Goal: Task Accomplishment & Management: Manage account settings

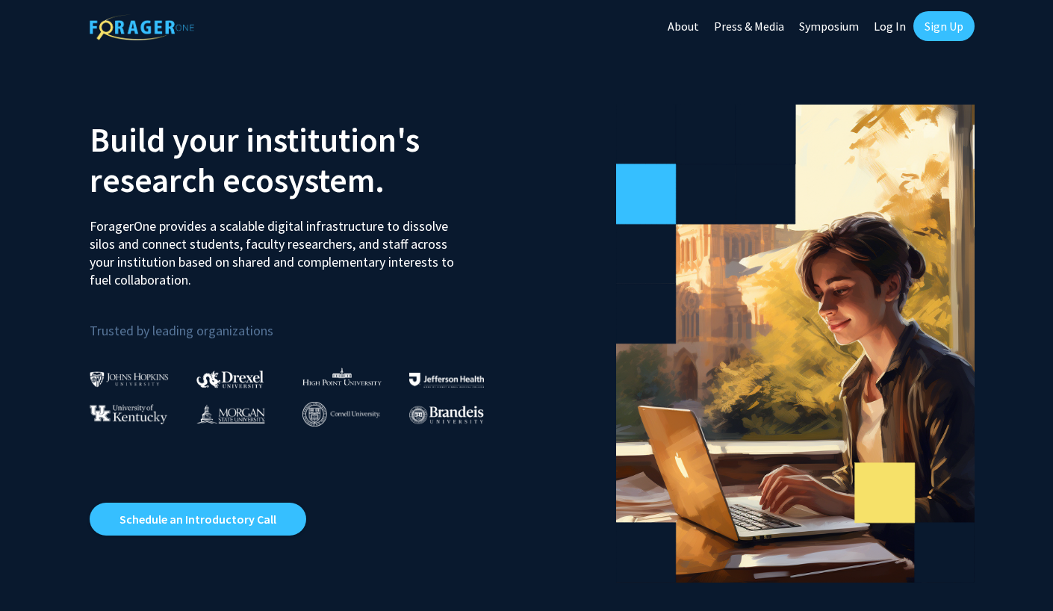
click at [890, 30] on link "Log In" at bounding box center [889, 26] width 47 height 52
select select
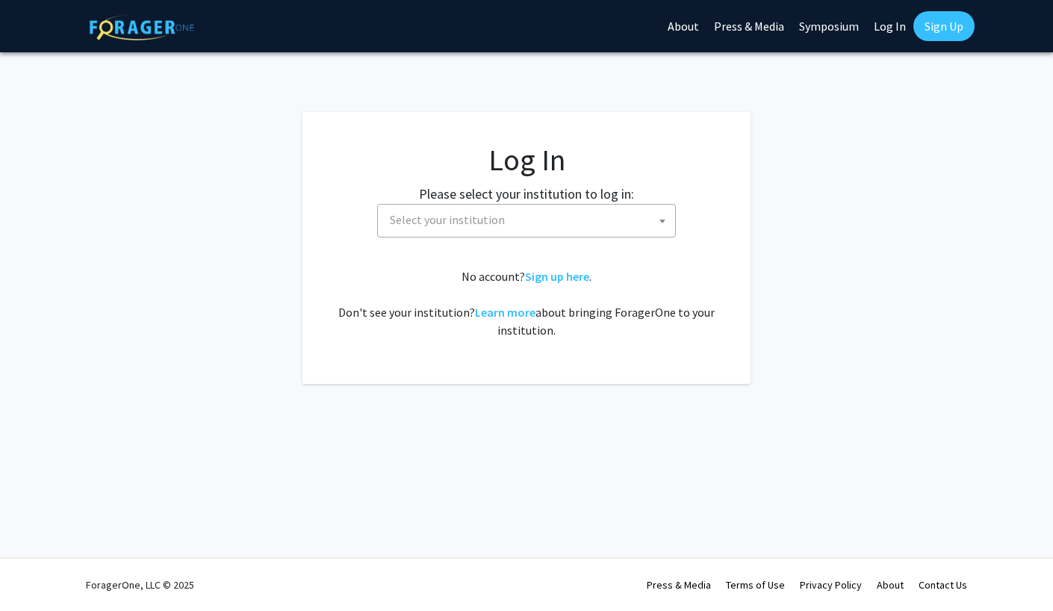
click at [494, 225] on span "Select your institution" at bounding box center [447, 219] width 115 height 15
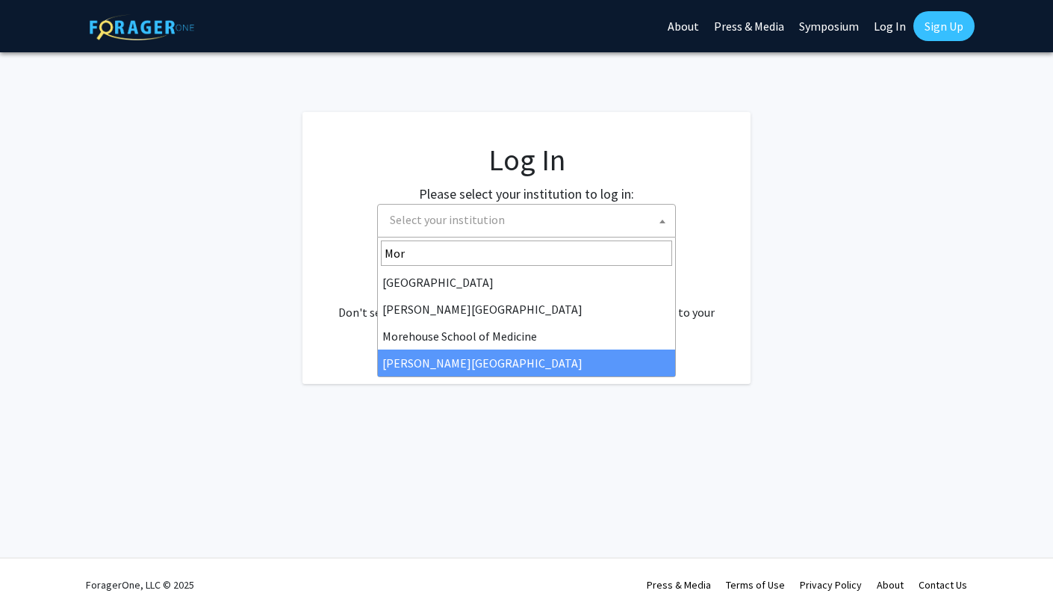
type input "Mor"
select select "20"
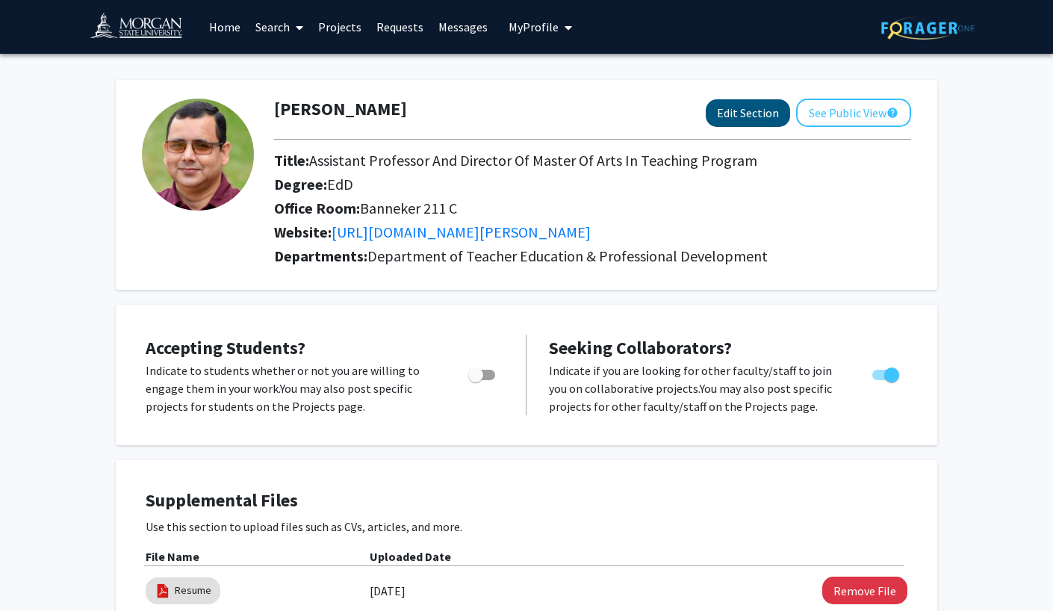
click at [727, 119] on button "Edit Section" at bounding box center [747, 113] width 84 height 28
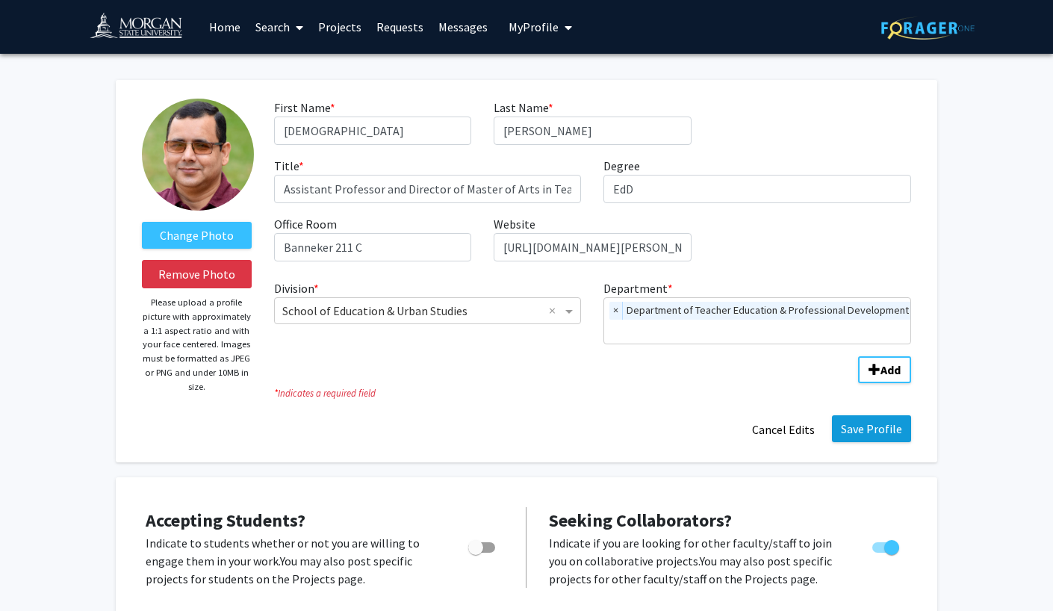
click at [872, 438] on button "Save Profile" at bounding box center [871, 428] width 79 height 27
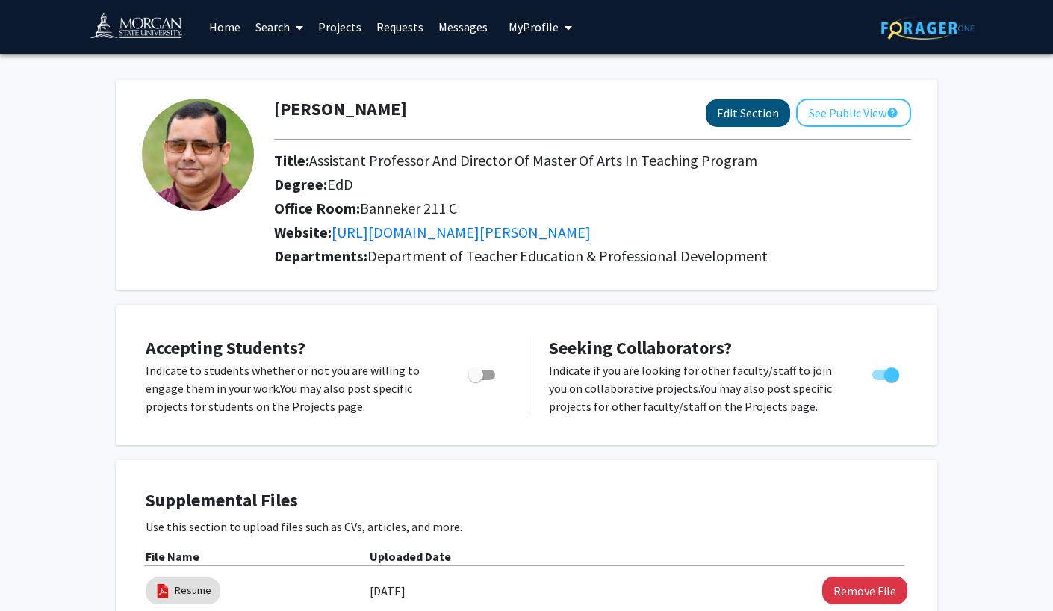
click at [741, 114] on button "Edit Section" at bounding box center [747, 113] width 84 height 28
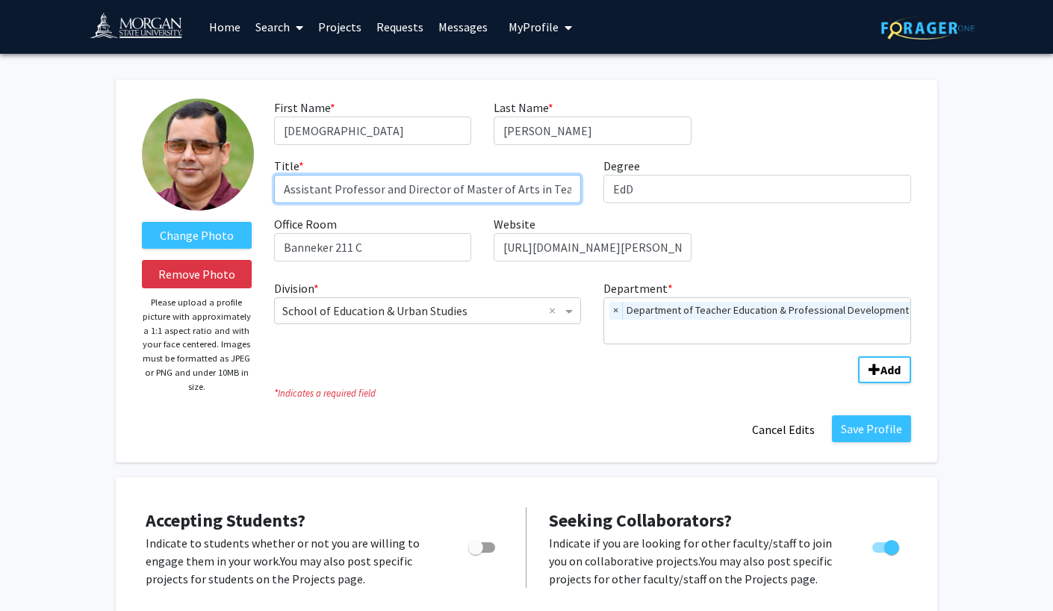
click at [455, 192] on input "Assistant Professor and Director of Master of Arts in Teaching Program" at bounding box center [428, 189] width 308 height 28
click at [488, 192] on input "Assistant Professor and Director, Master of Arts in Teaching Program" at bounding box center [428, 189] width 308 height 28
type input "Assistant Professor and Director, Master of Arts in Teaching Program"
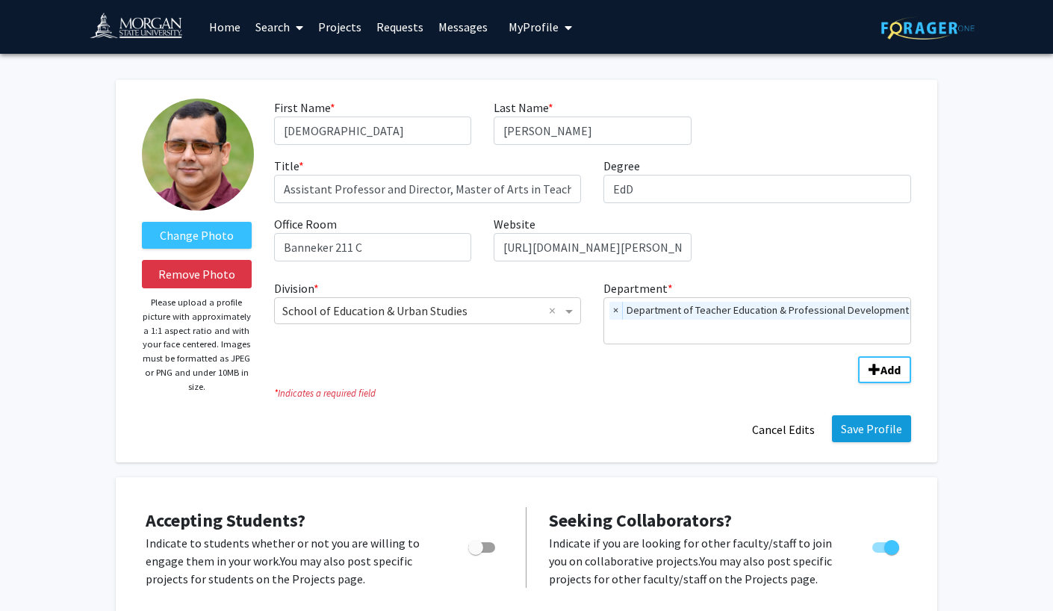
click at [870, 427] on button "Save Profile" at bounding box center [871, 428] width 79 height 27
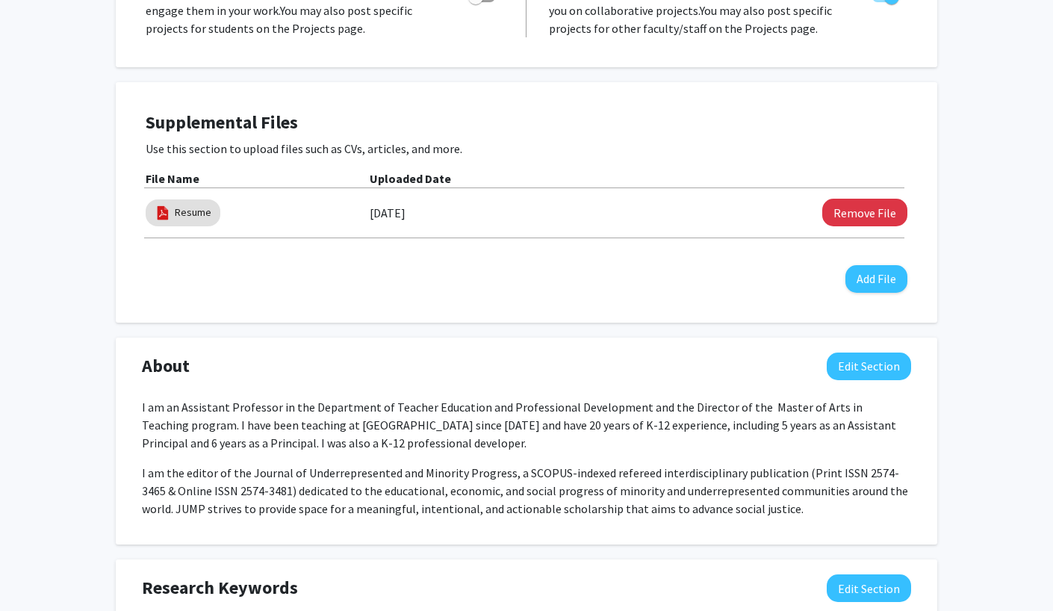
scroll to position [413, 0]
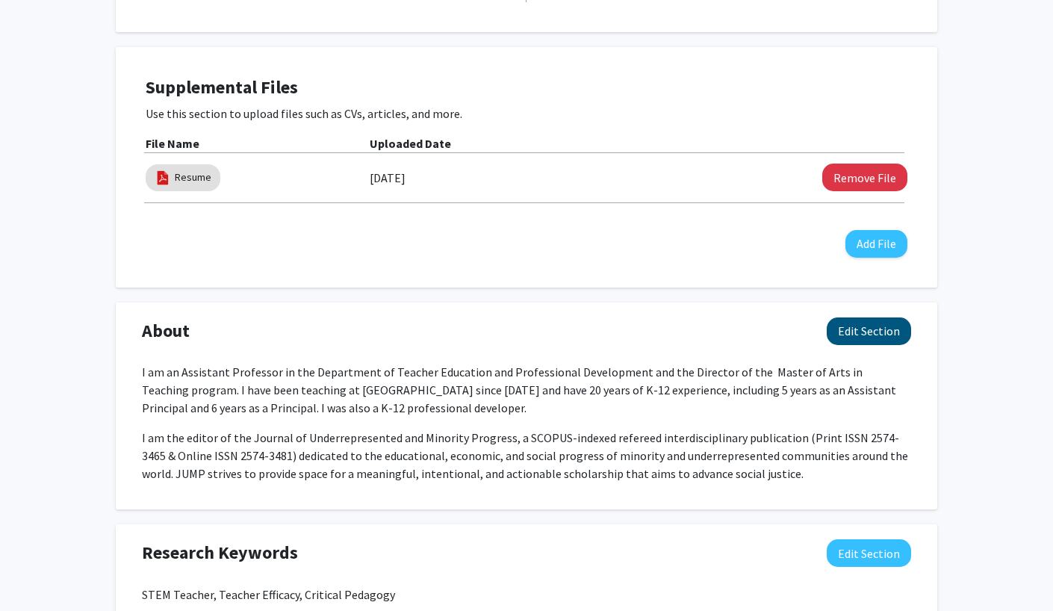
click at [856, 337] on button "Edit Section" at bounding box center [868, 331] width 84 height 28
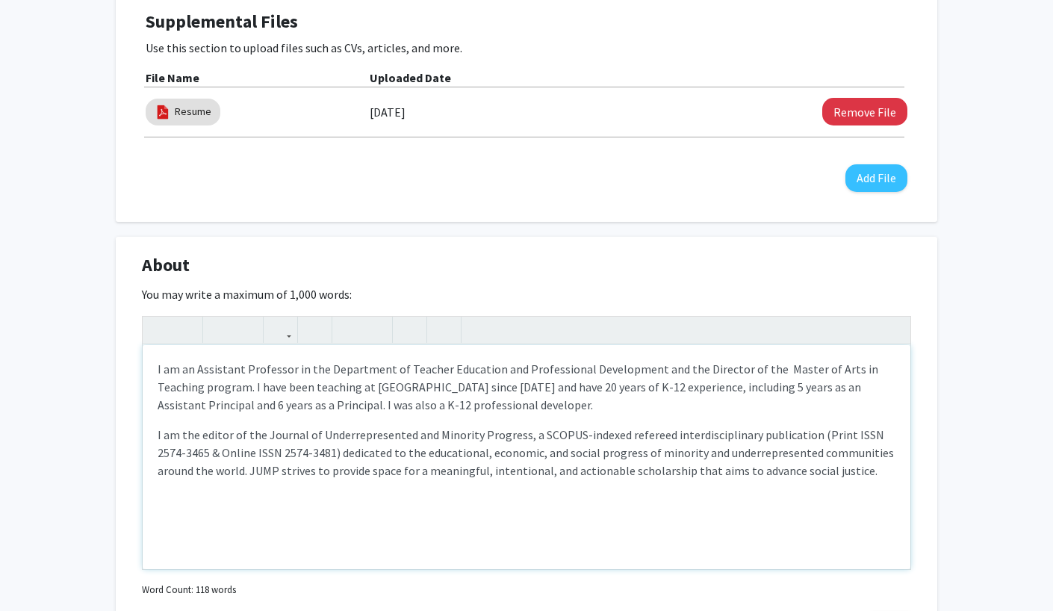
scroll to position [480, 0]
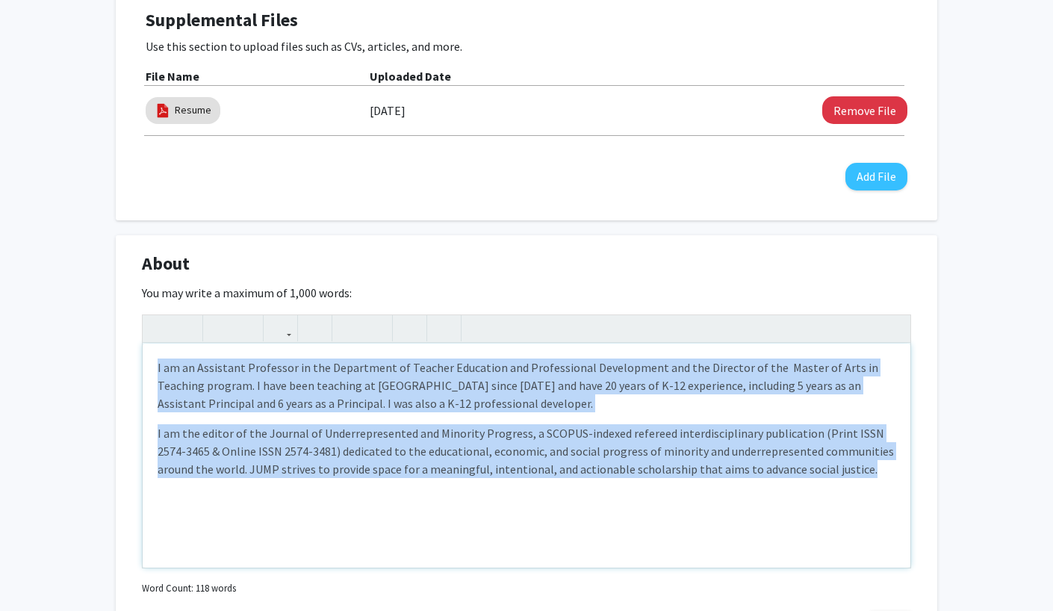
drag, startPoint x: 824, startPoint y: 476, endPoint x: 159, endPoint y: 381, distance: 671.9
click at [159, 375] on div "I am an Assistant Professor in the Department of Teacher Education and Professi…" at bounding box center [526, 455] width 767 height 224
paste div "Note to users with screen readers: Please deactivate our accessibility plugin f…"
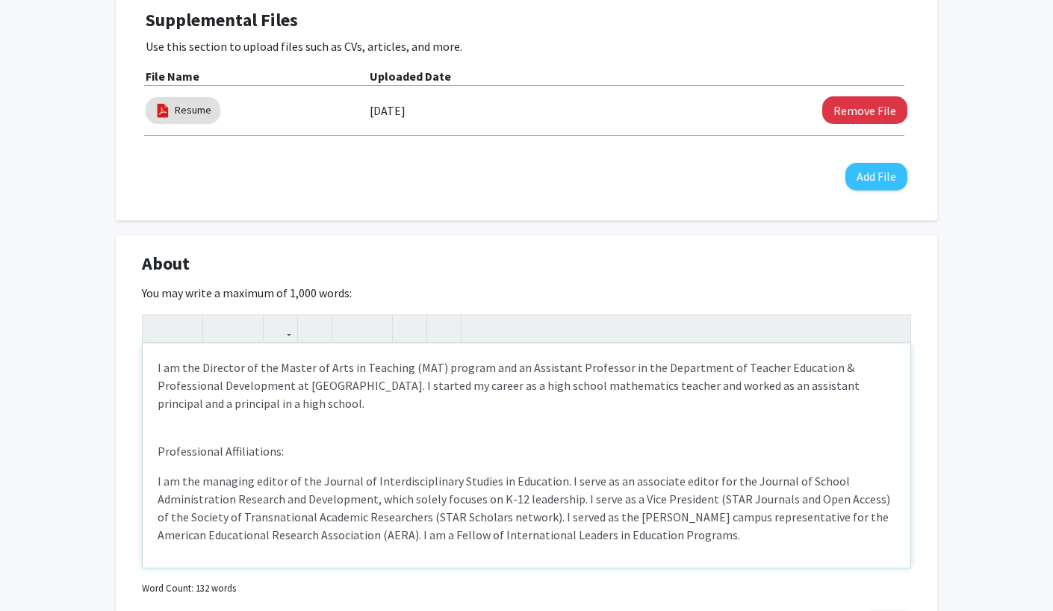
type textarea "<p>I am the Director of the Master of Arts in Teaching (MAT) program and an Ass…"
click at [161, 439] on div "I am the Director of the Master of Arts in Teaching (MAT) program and an Assist…" at bounding box center [526, 455] width 767 height 224
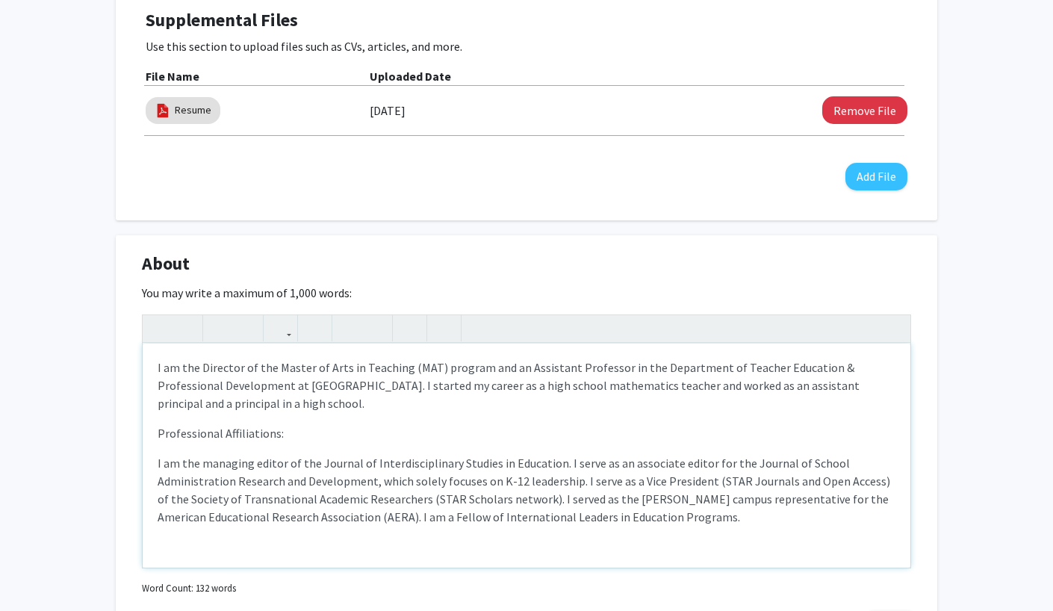
click at [164, 453] on div "I am the Director of the Master of Arts in Teaching (MAT) program and an Assist…" at bounding box center [526, 455] width 767 height 224
drag, startPoint x: 291, startPoint y: 431, endPoint x: 149, endPoint y: 436, distance: 141.9
click at [149, 436] on div "I am the Director of the Master of Arts in Teaching (MAT) program and an Assist…" at bounding box center [526, 455] width 767 height 224
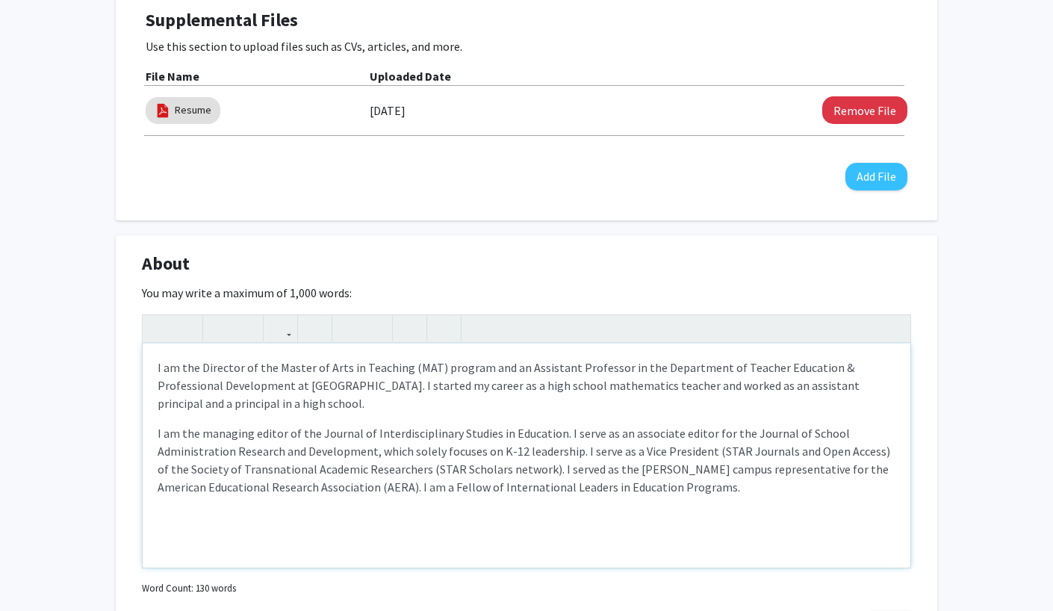
type textarea "<p>I am the Director of the Master of Arts in Teaching (MAT) program and an Ass…"
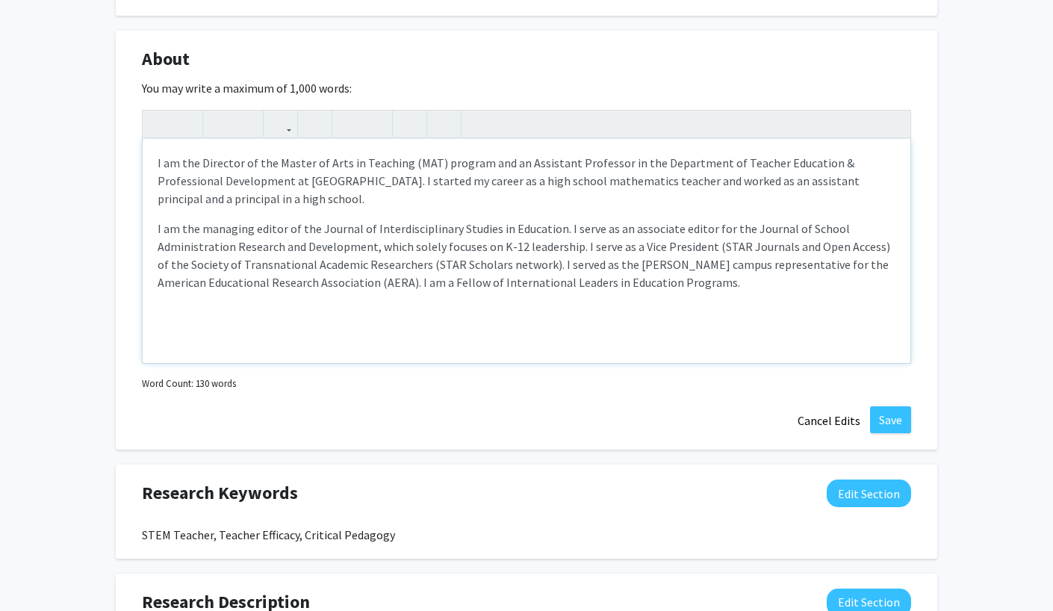
scroll to position [688, 0]
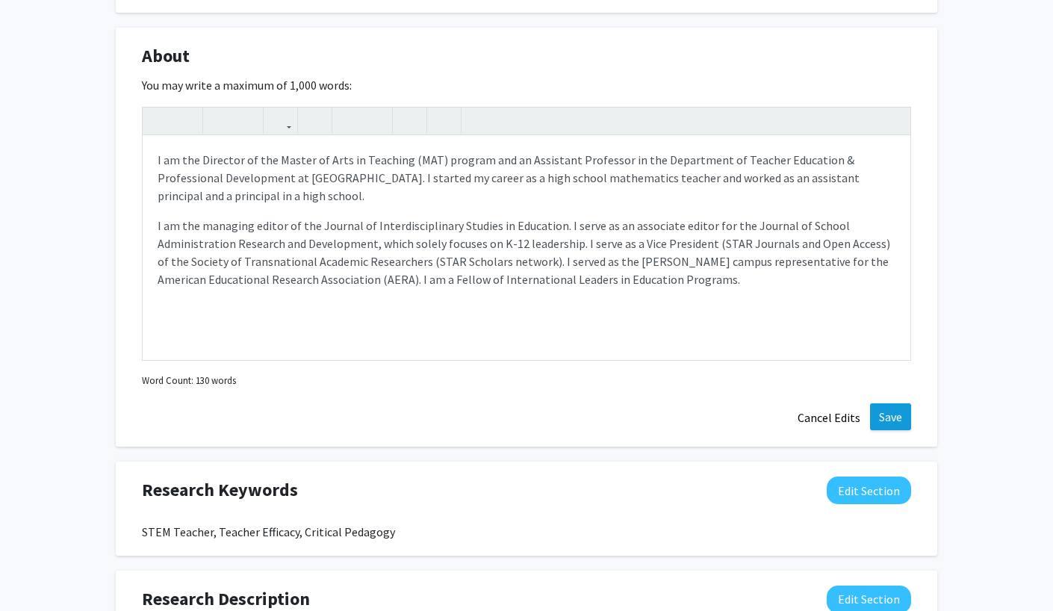
click at [891, 416] on button "Save" at bounding box center [890, 416] width 41 height 27
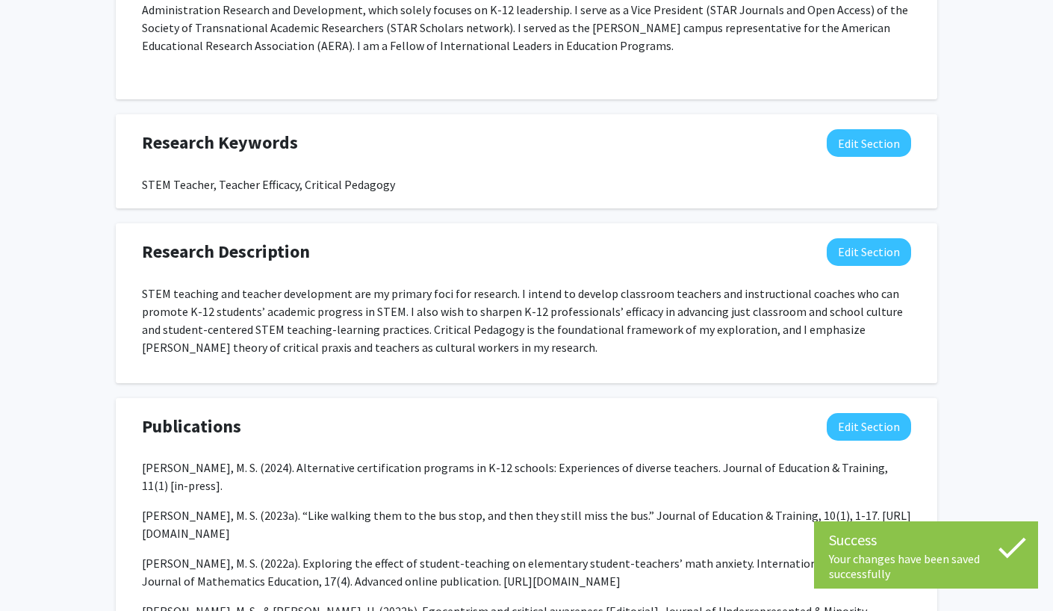
scroll to position [865, 0]
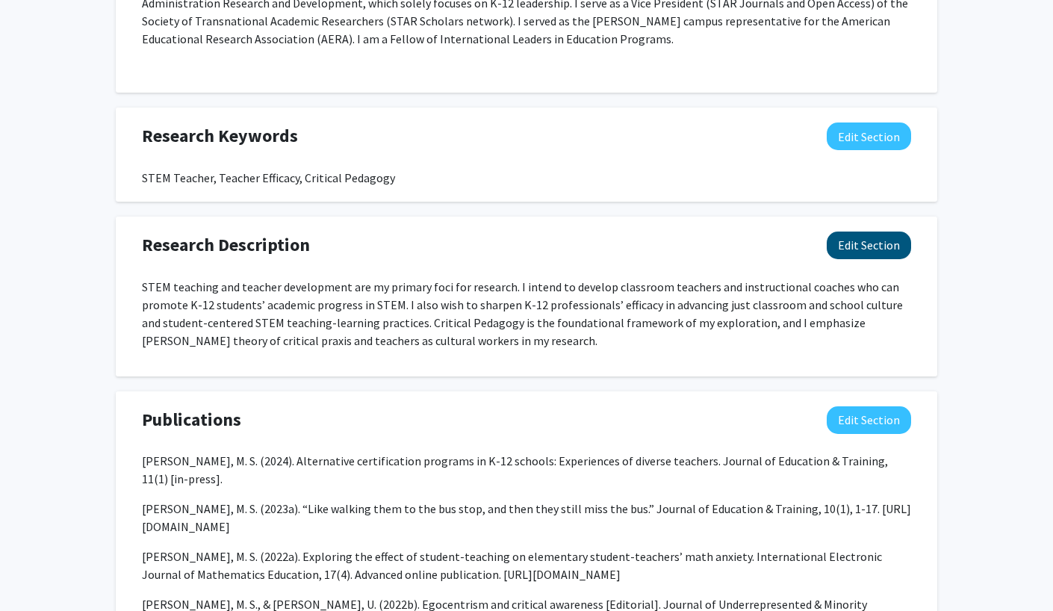
click at [888, 231] on button "Edit Section" at bounding box center [868, 245] width 84 height 28
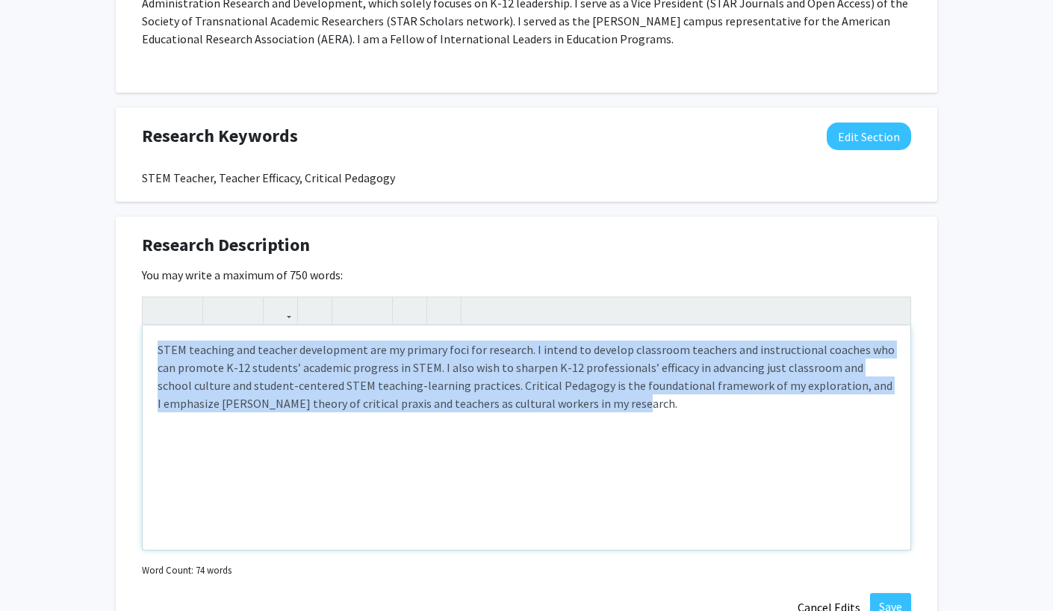
drag, startPoint x: 568, startPoint y: 394, endPoint x: 113, endPoint y: 331, distance: 459.0
click at [113, 331] on div "Muhammad Uddin Edit Section See Public View help Title: Assistant Professor And…" at bounding box center [526, 138] width 1053 height 1898
paste div "Note to users with screen readers: Please deactivate our accessibility plugin f…"
type textarea "<p>STEM teaching, teacher development, and teaching-learning are my primary foc…"
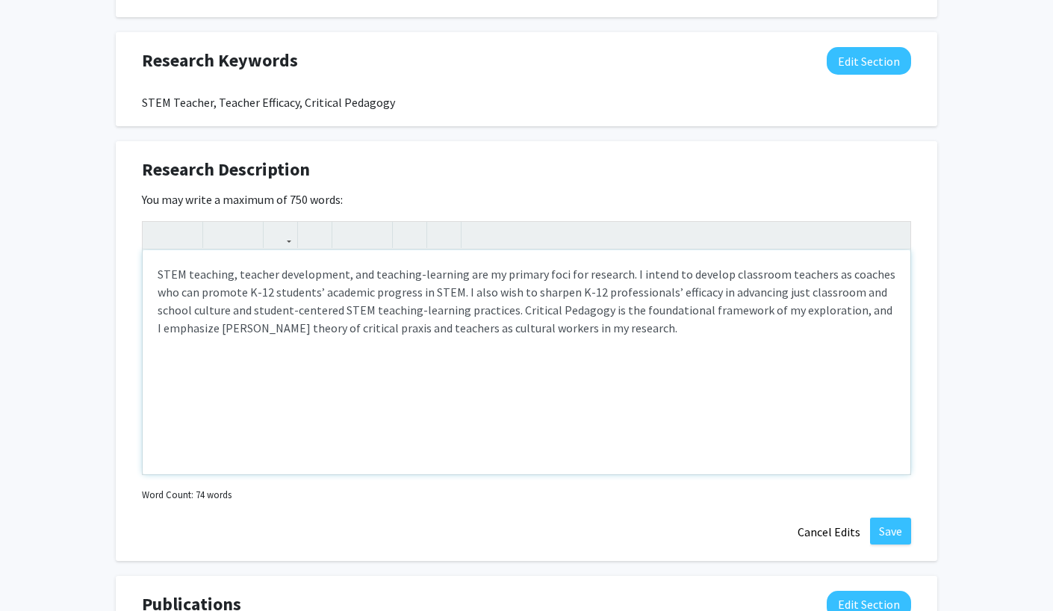
scroll to position [971, 0]
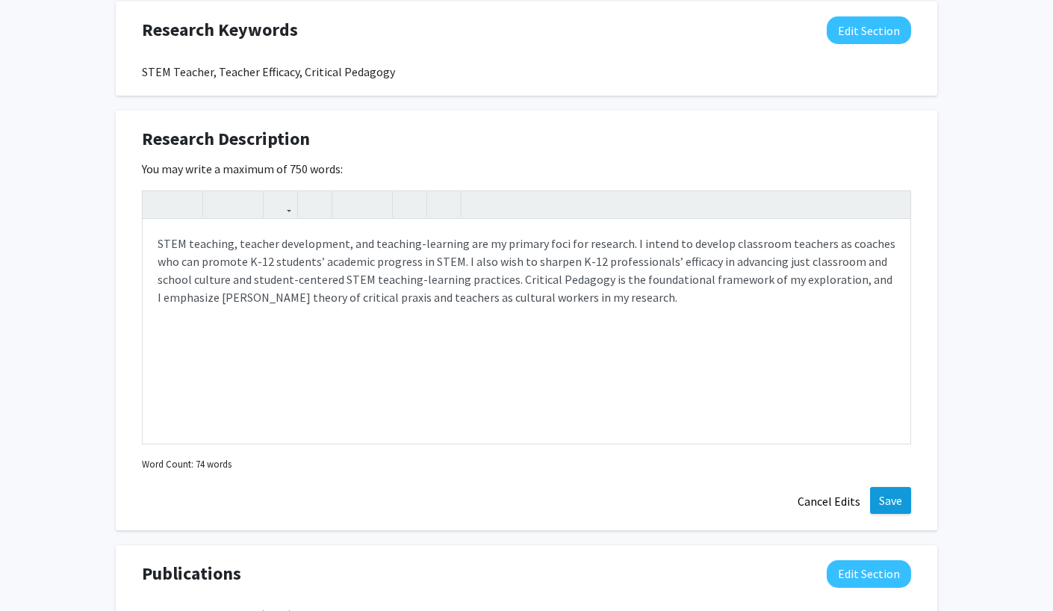
click at [887, 487] on button "Save" at bounding box center [890, 500] width 41 height 27
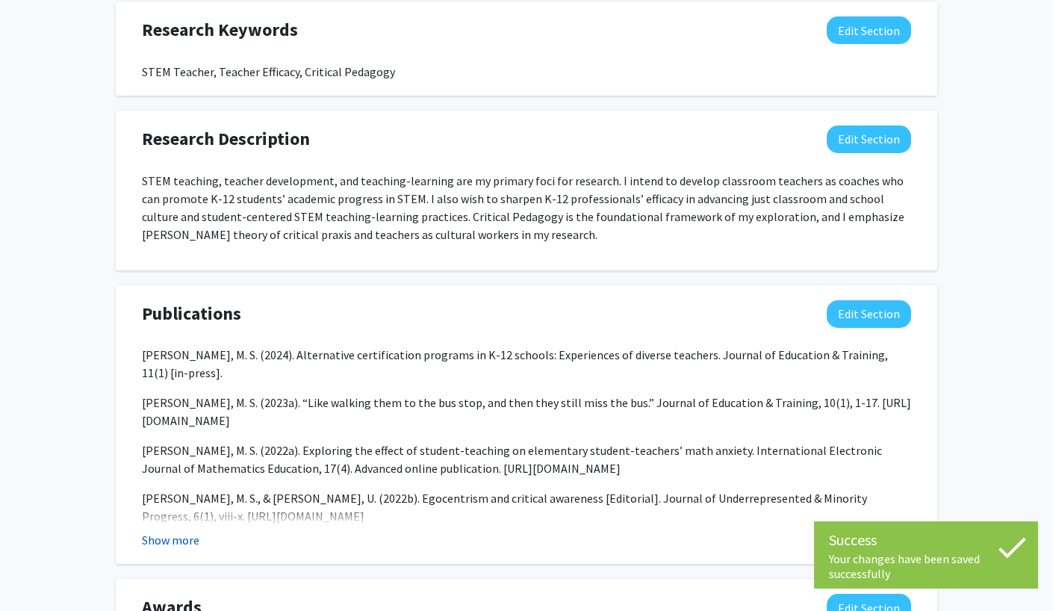
click at [175, 531] on button "Show more" at bounding box center [170, 540] width 57 height 18
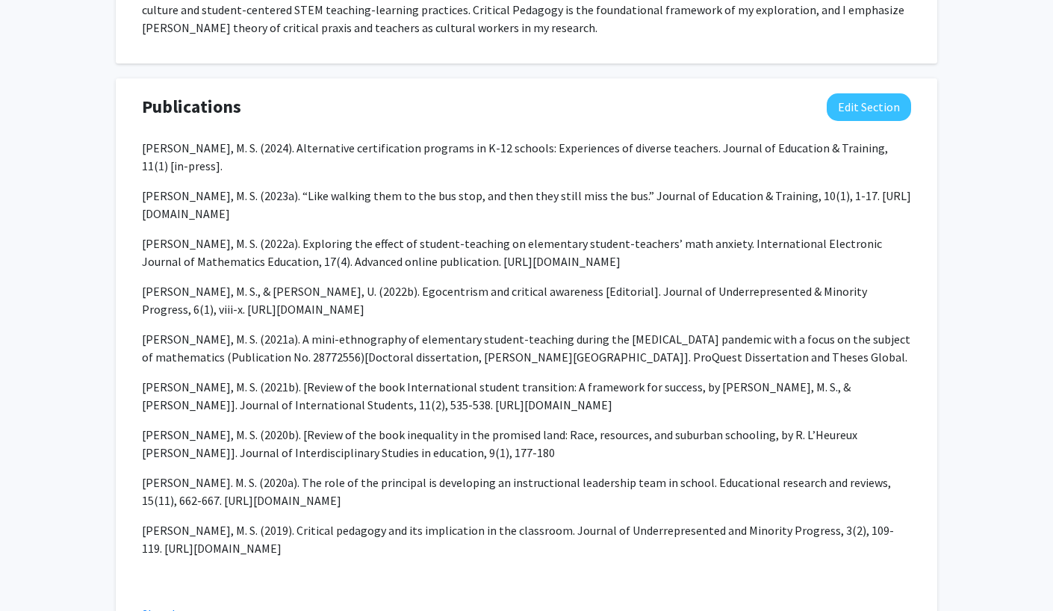
scroll to position [1177, 0]
click at [866, 94] on button "Edit Section" at bounding box center [868, 108] width 84 height 28
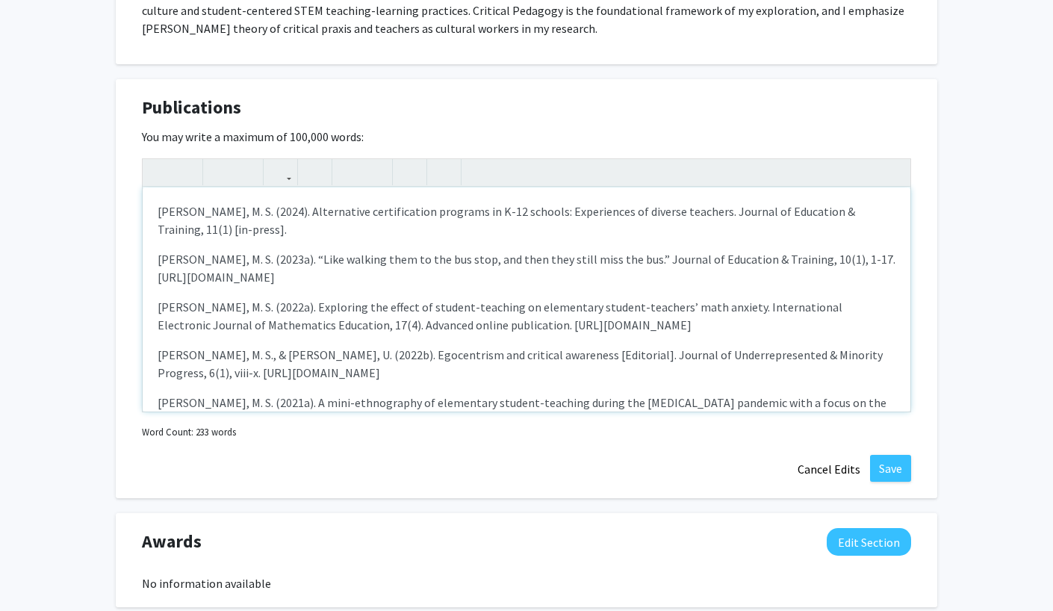
click at [202, 215] on p "Uddin, M. S. (2024). Alternative certification programs in K-12 schools: Experi…" at bounding box center [527, 220] width 738 height 36
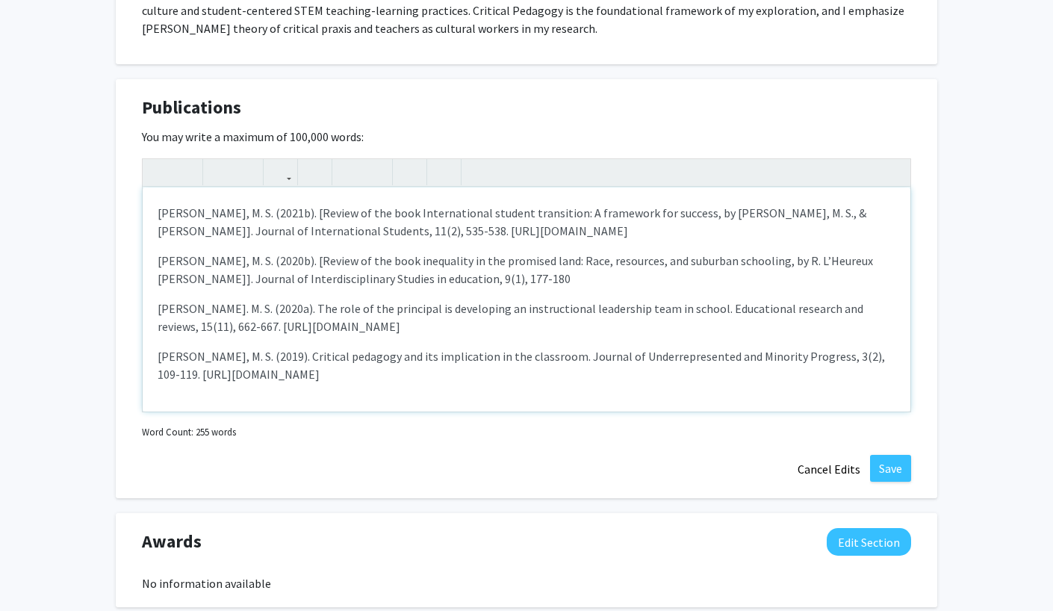
scroll to position [302, 0]
click at [888, 455] on button "Save" at bounding box center [890, 468] width 41 height 27
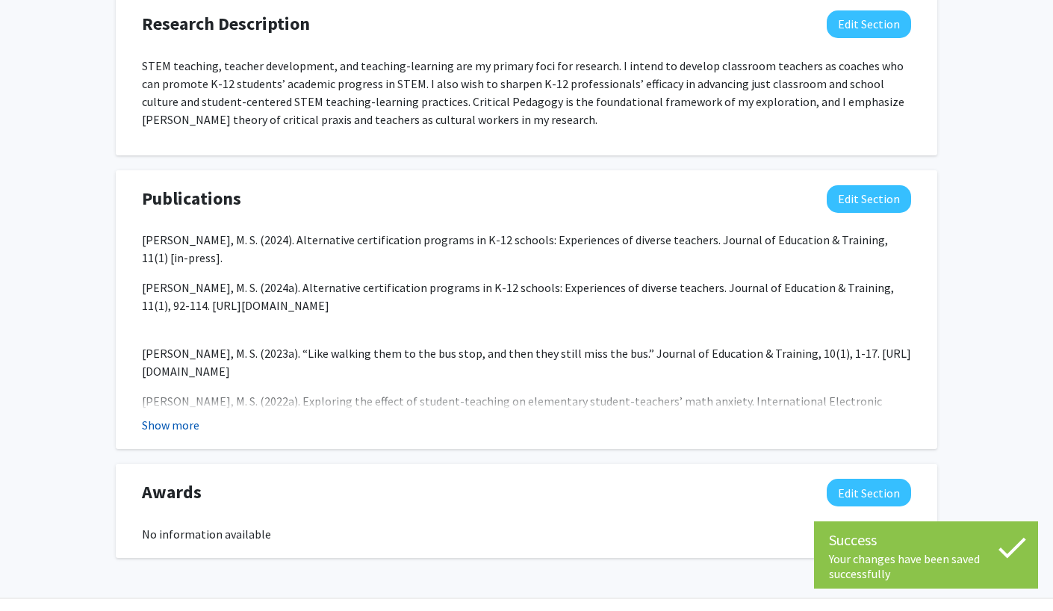
click at [181, 416] on button "Show more" at bounding box center [170, 425] width 57 height 18
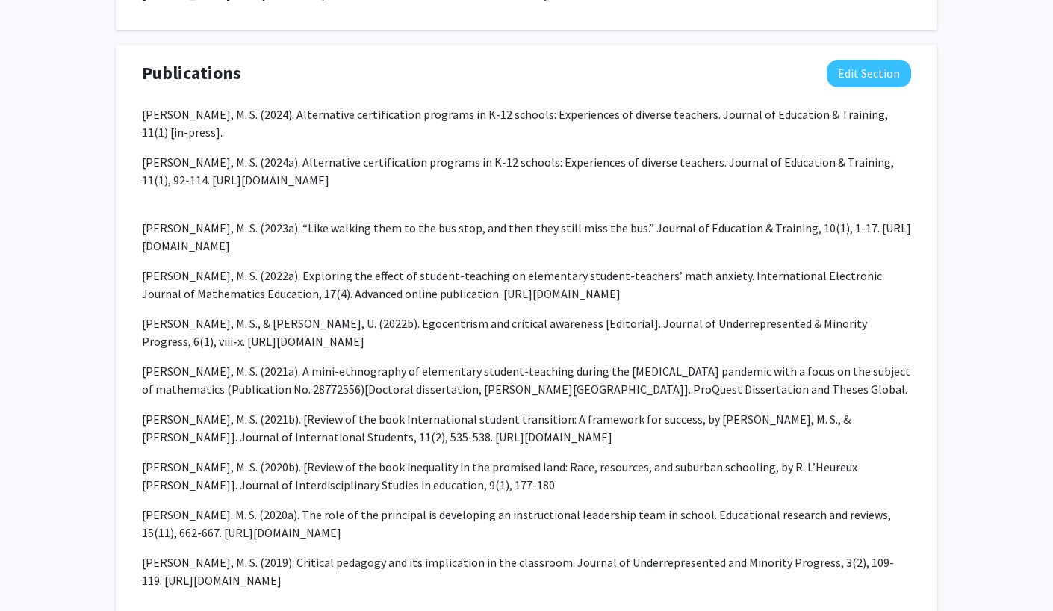
scroll to position [1196, 0]
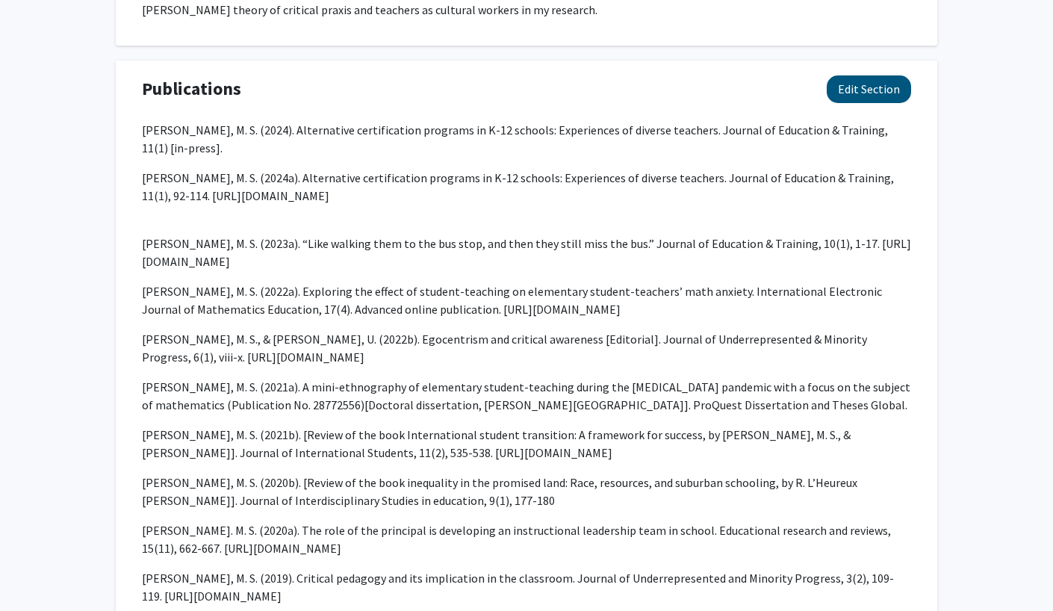
click at [869, 75] on button "Edit Section" at bounding box center [868, 89] width 84 height 28
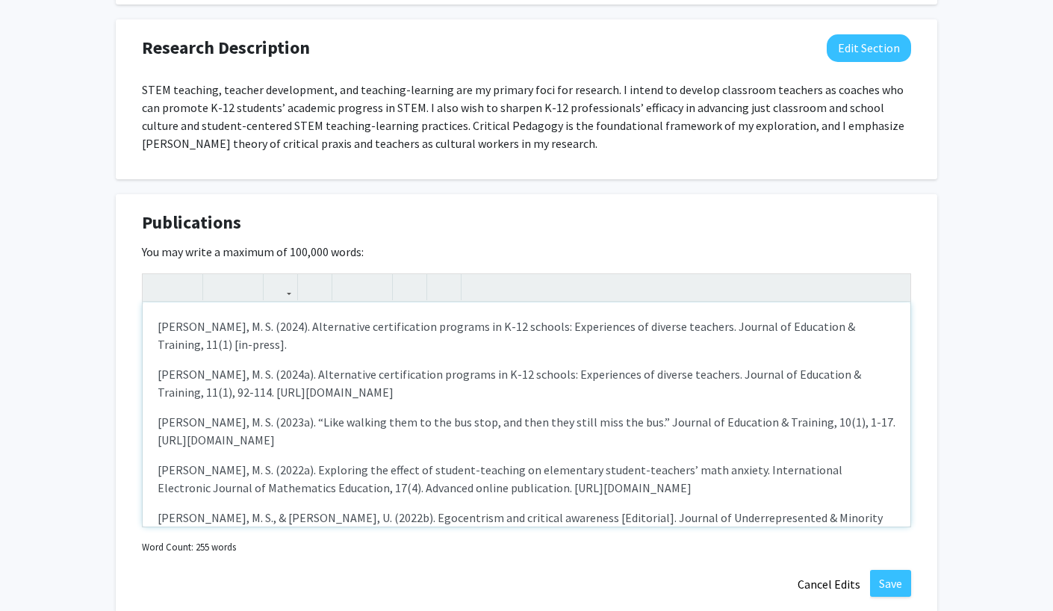
scroll to position [29, 0]
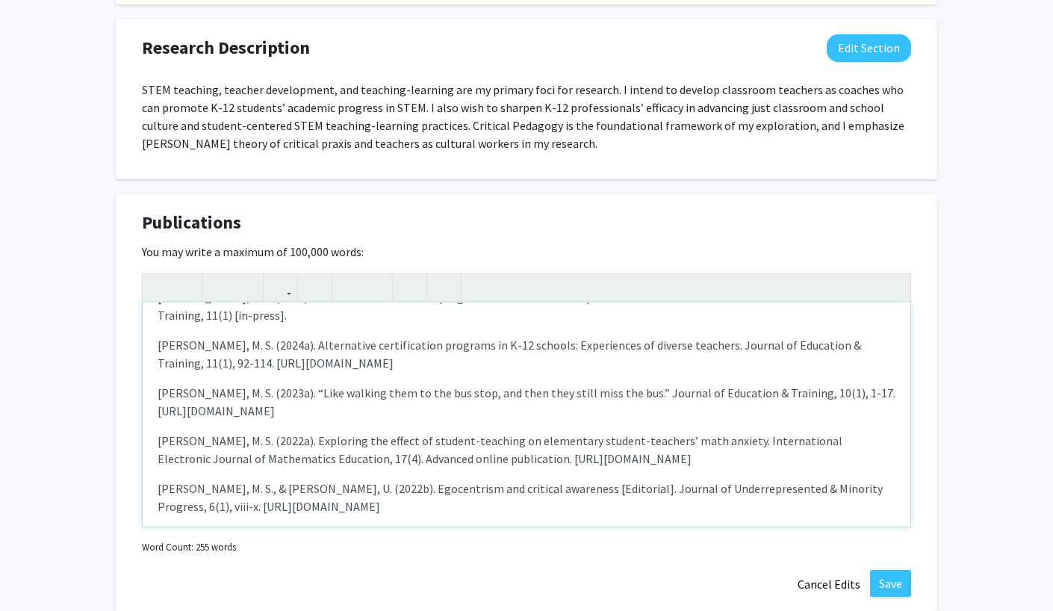
click at [161, 363] on div "Uddin, M. S. (2024). Alternative certification programs in K-12 schools: Experi…" at bounding box center [526, 414] width 767 height 224
type textarea "<p>Uddin, M. S. (2024). Alternative certification programs in K-12 schools: Exp…"
click at [888, 570] on button "Save" at bounding box center [890, 583] width 41 height 27
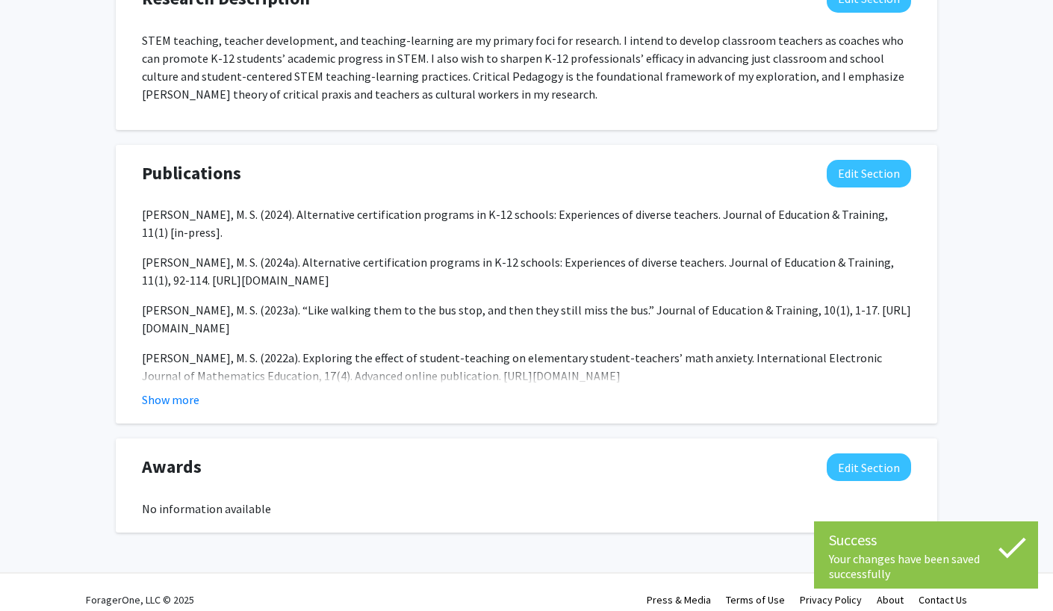
scroll to position [1110, 0]
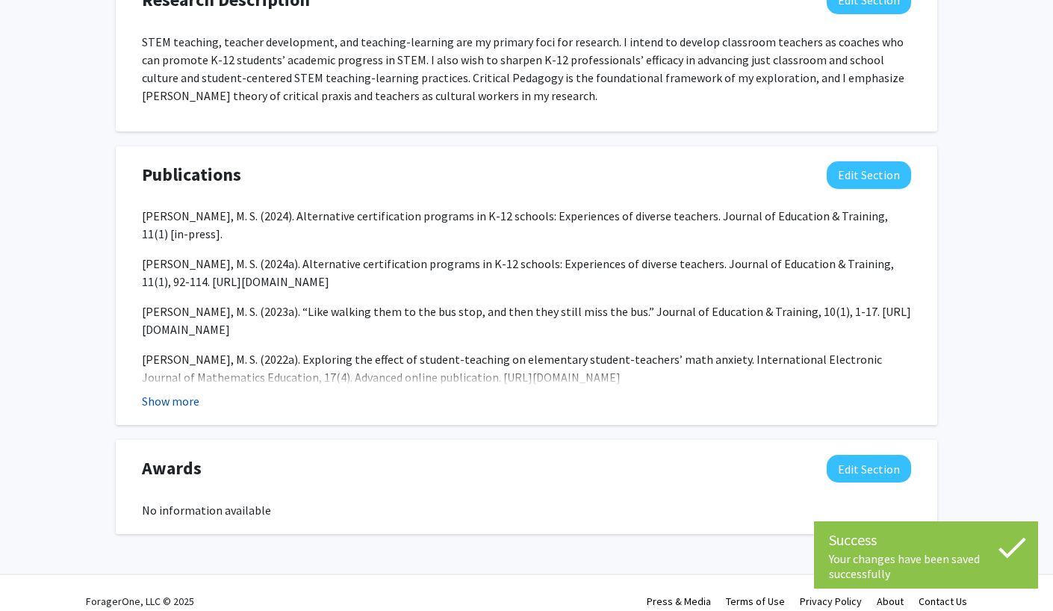
click at [163, 392] on button "Show more" at bounding box center [170, 401] width 57 height 18
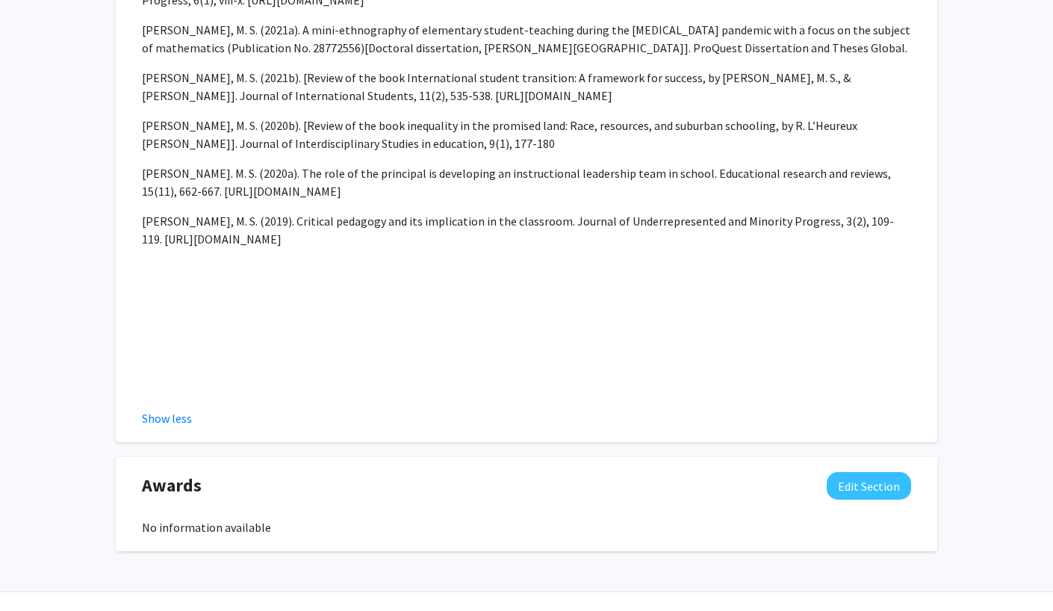
scroll to position [1534, 0]
click at [166, 410] on button "Show less" at bounding box center [167, 419] width 50 height 18
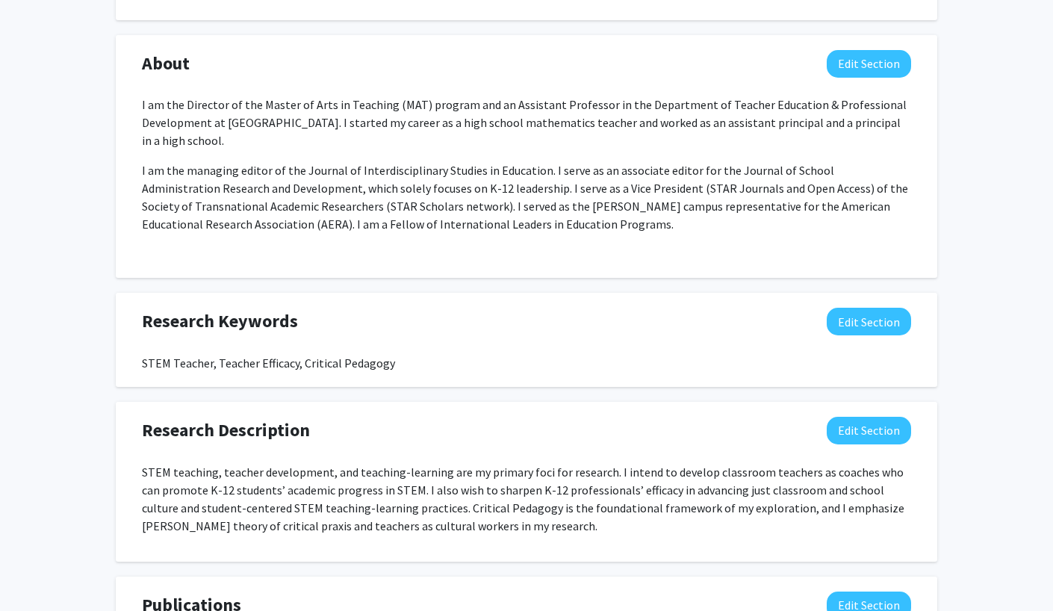
scroll to position [682, 0]
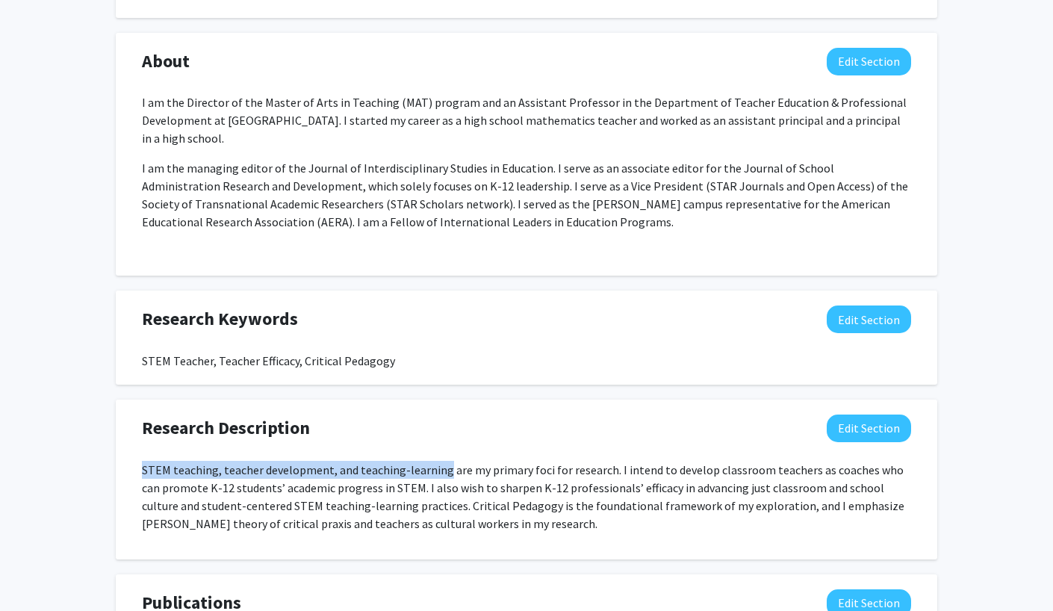
drag, startPoint x: 443, startPoint y: 452, endPoint x: 137, endPoint y: 452, distance: 305.3
click at [137, 461] on div "STEM teaching, teacher development, and teaching-learning are my primary foci f…" at bounding box center [526, 503] width 791 height 84
copy p "STEM teaching, teacher development, and teaching-learning"
click at [862, 306] on button "Edit Section" at bounding box center [868, 319] width 84 height 28
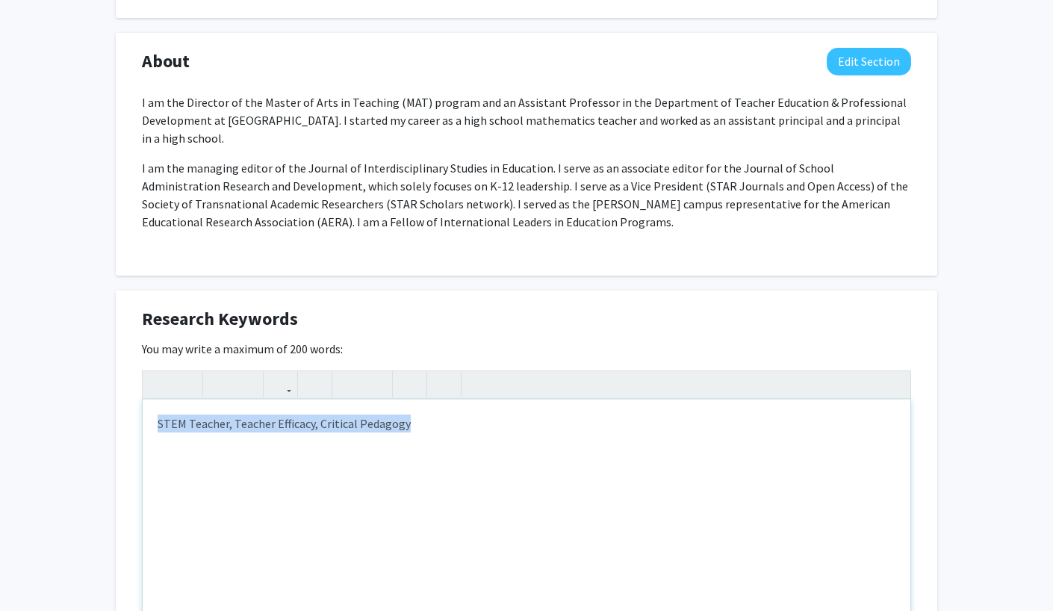
drag, startPoint x: 415, startPoint y: 407, endPoint x: 91, endPoint y: 389, distance: 324.5
click at [91, 389] on div "Muhammad Uddin Edit Section See Public View help Title: Assistant Professor And…" at bounding box center [526, 353] width 1053 height 1964
paste div "Note to users with screen readers: Please deactivate our accessibility plugin f…"
type textarea "<p>STEM teaching, teacher development, and teaching-learning</p>"
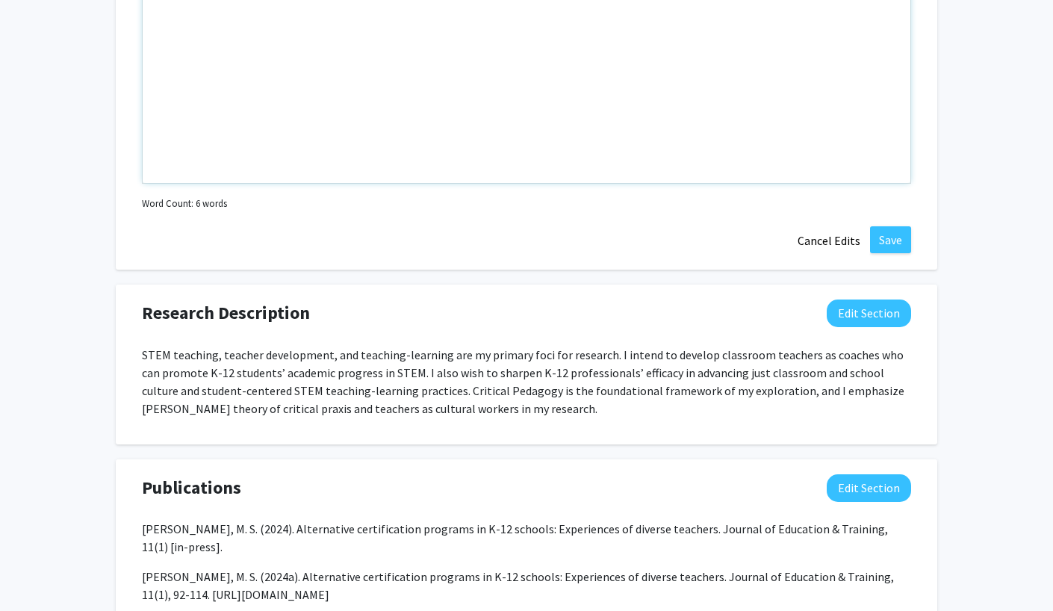
scroll to position [1106, 0]
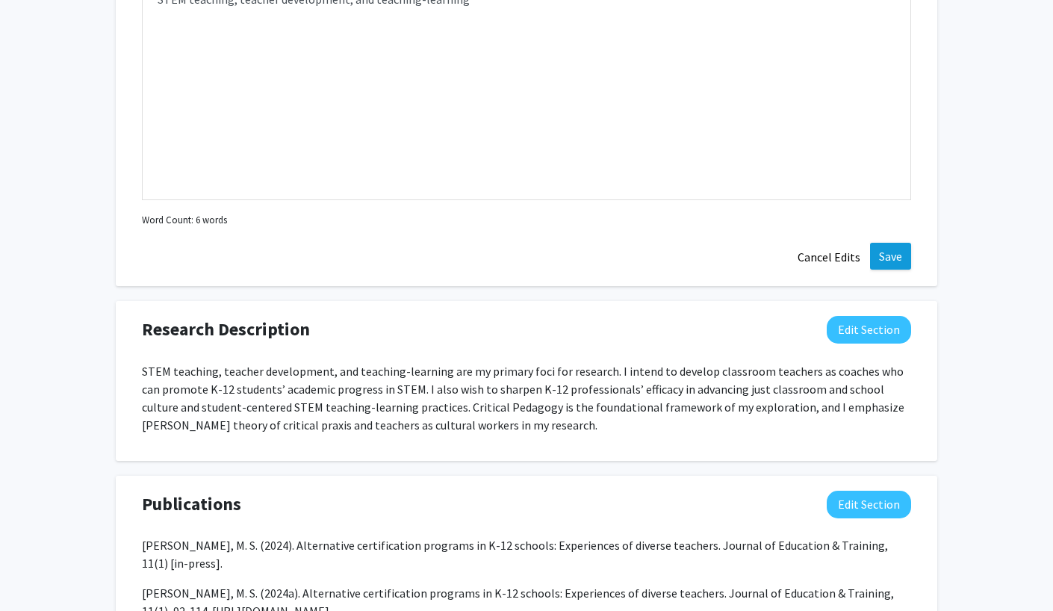
click at [882, 243] on button "Save" at bounding box center [890, 256] width 41 height 27
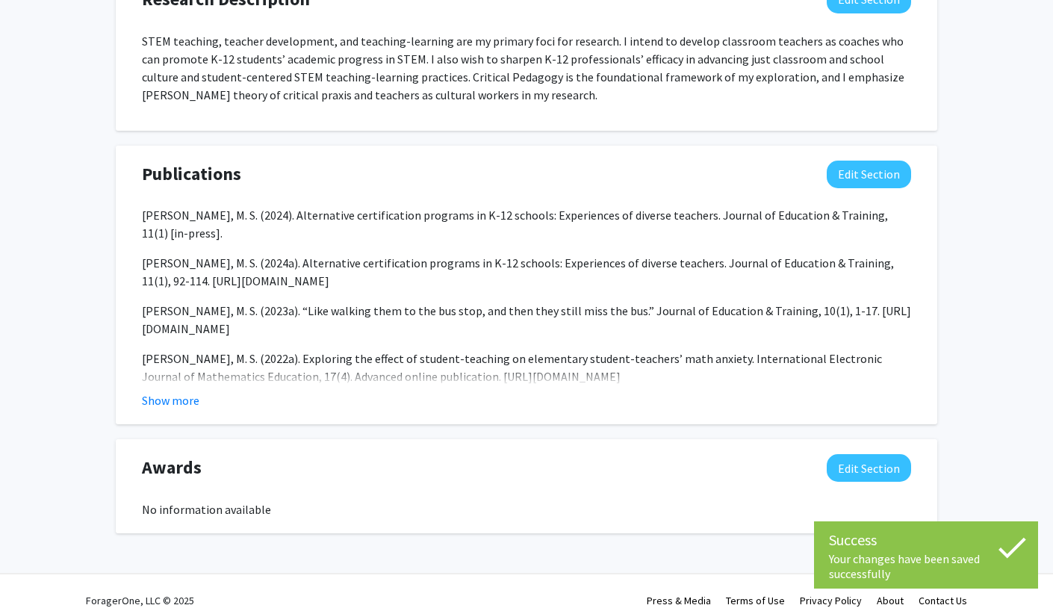
scroll to position [1122, 0]
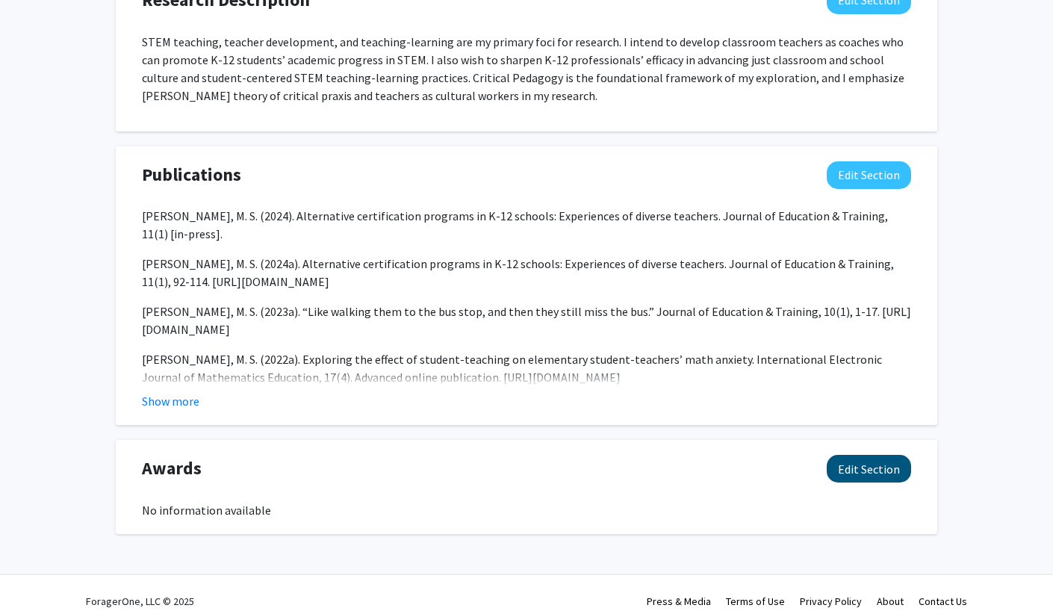
click at [864, 455] on button "Edit Section" at bounding box center [868, 469] width 84 height 28
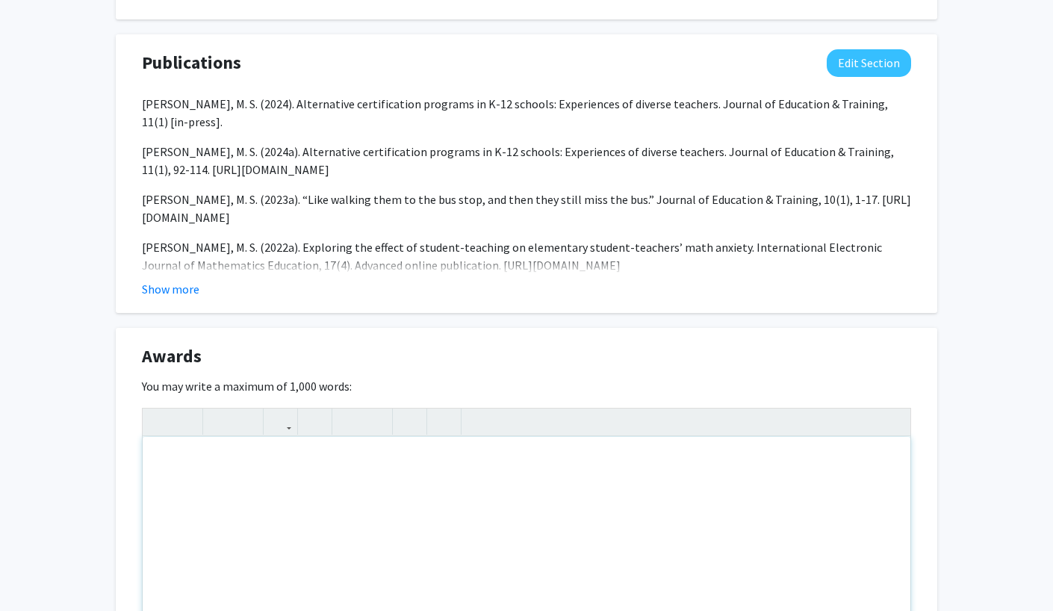
scroll to position [1247, 0]
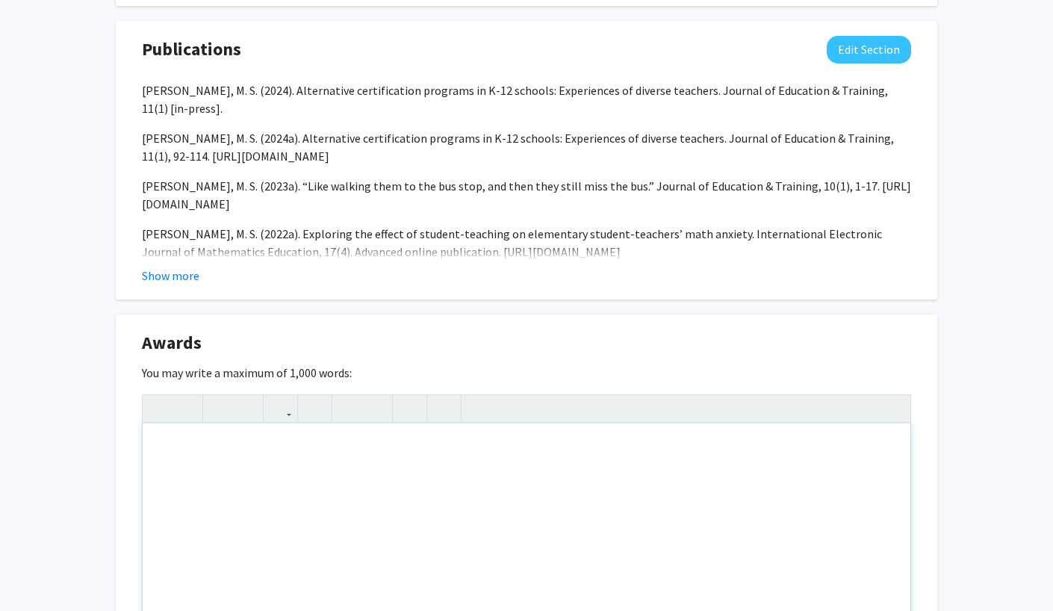
click at [163, 423] on div "Note to users with screen readers: Please deactivate our accessibility plugin f…" at bounding box center [526, 535] width 767 height 224
paste div "Note to users with screen readers: Please deactivate our accessibility plugin f…"
type textarea "<p>Student Impact Award 2025 </p><p>Morgan State University awarded me with a “…"
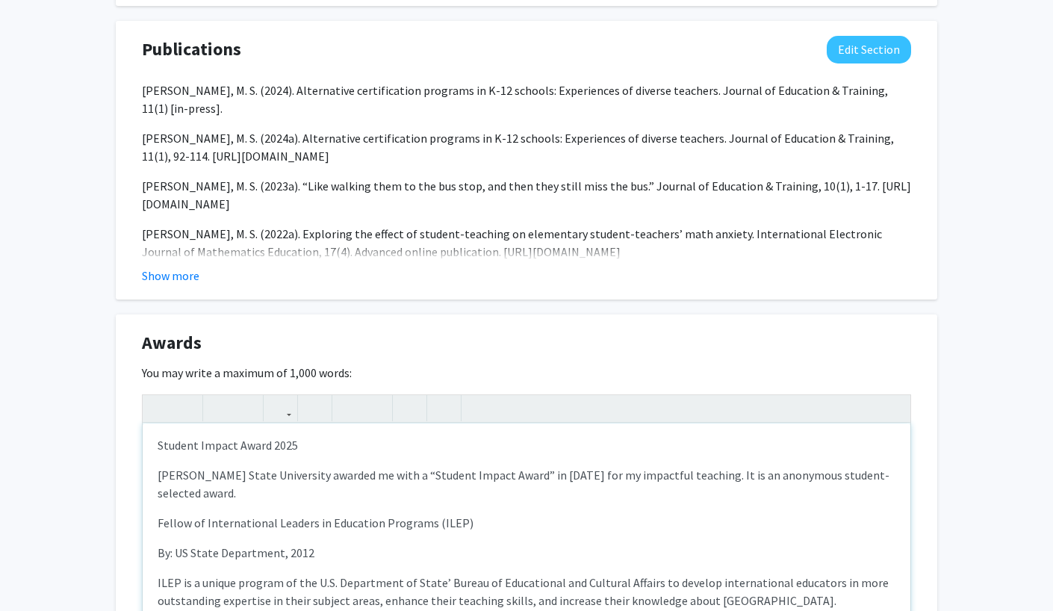
scroll to position [1, 0]
click at [158, 499] on div "Student Impact Award 2025 Morgan State University awarded me with a “Student I…" at bounding box center [526, 535] width 767 height 224
click at [157, 540] on div "Student Impact Award 2025 Morgan State University awarded me with a “Student I…" at bounding box center [526, 535] width 767 height 224
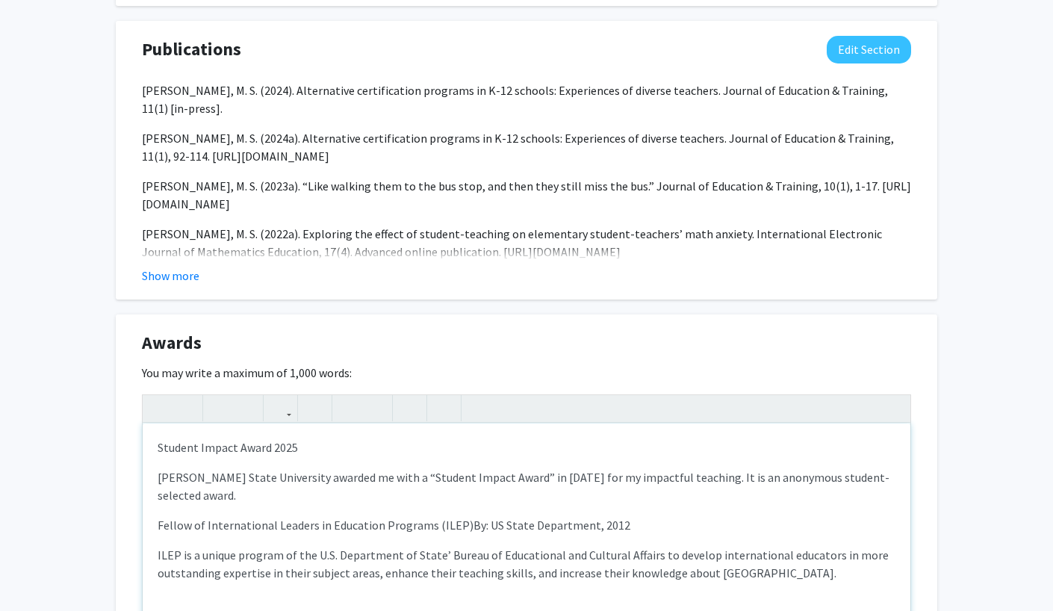
click at [155, 539] on div "Student Impact Award 2025 Morgan State University awarded me with a “Student I…" at bounding box center [526, 535] width 767 height 224
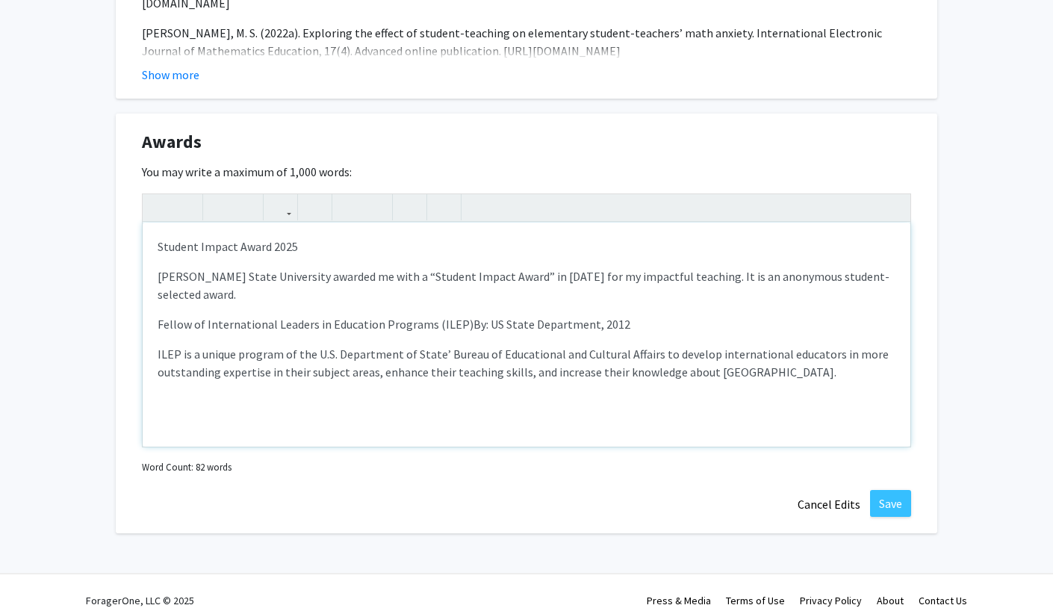
scroll to position [1447, 0]
click at [890, 490] on button "Save" at bounding box center [890, 503] width 41 height 27
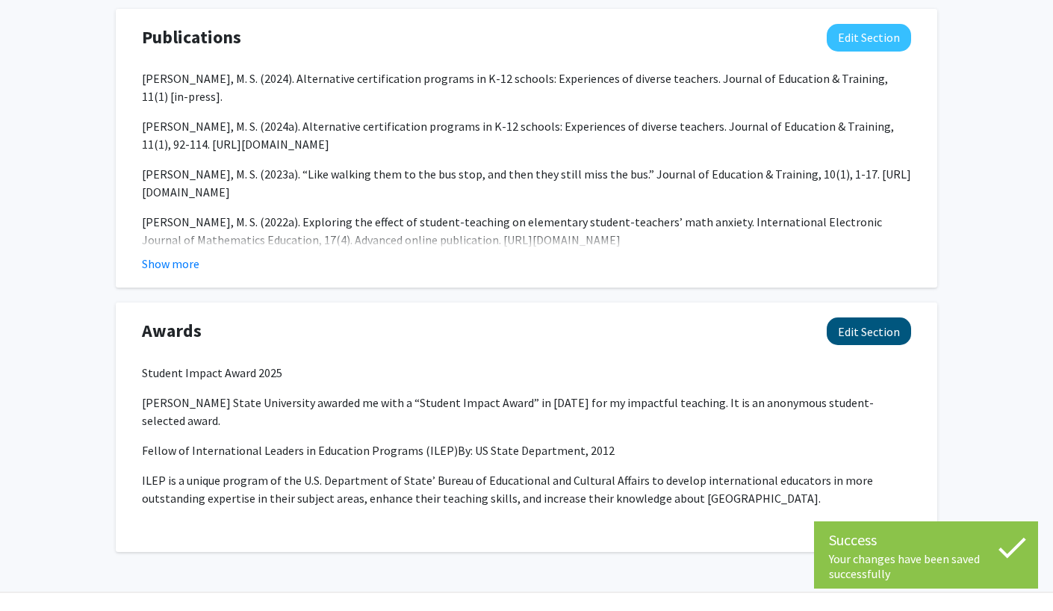
click at [857, 317] on button "Edit Section" at bounding box center [868, 331] width 84 height 28
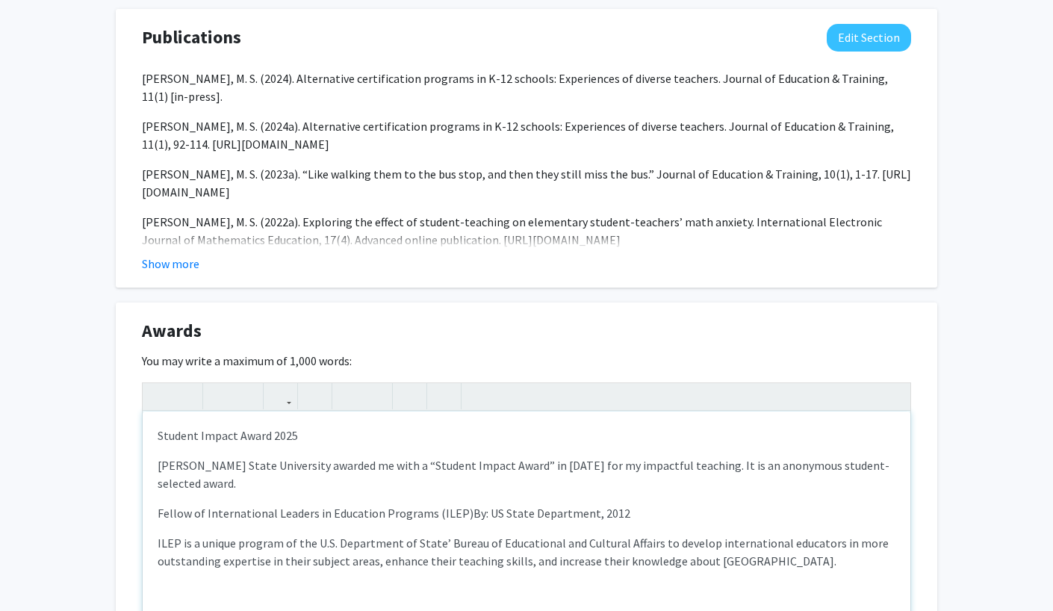
drag, startPoint x: 298, startPoint y: 417, endPoint x: 146, endPoint y: 417, distance: 152.3
click at [146, 417] on div "Student Impact Award 2025 Morgan State University awarded me with a “Student I…" at bounding box center [526, 523] width 767 height 224
click at [161, 384] on icon "button" at bounding box center [159, 396] width 13 height 25
click at [620, 504] on p "Fellow of International Leaders in Education Programs (ILEP) By: US State Depa…" at bounding box center [527, 513] width 738 height 18
drag, startPoint x: 620, startPoint y: 496, endPoint x: 152, endPoint y: 500, distance: 467.3
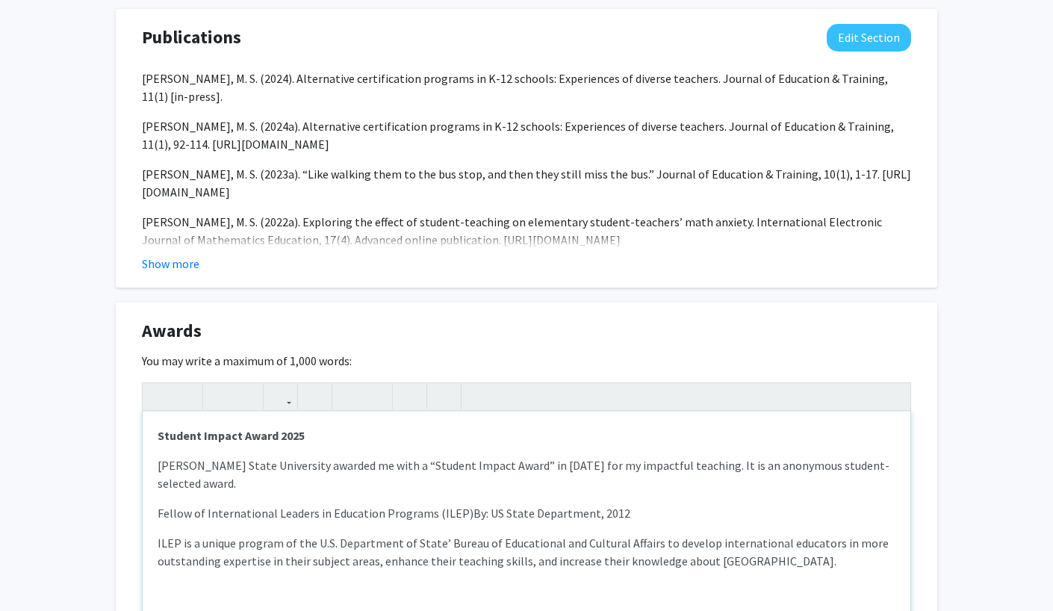
click at [152, 500] on div "Student Impact Award 2025 Morgan State University awarded me with a “Student I…" at bounding box center [526, 523] width 767 height 224
type textarea "<p><strong>Student Impact Award 2025 </strong></p><p>Morgan State University aw…"
click at [161, 384] on icon "button" at bounding box center [159, 396] width 13 height 25
click at [888, 508] on div "Student Impact Award 2025 Morgan State University awarded me with a “Student I…" at bounding box center [526, 523] width 767 height 224
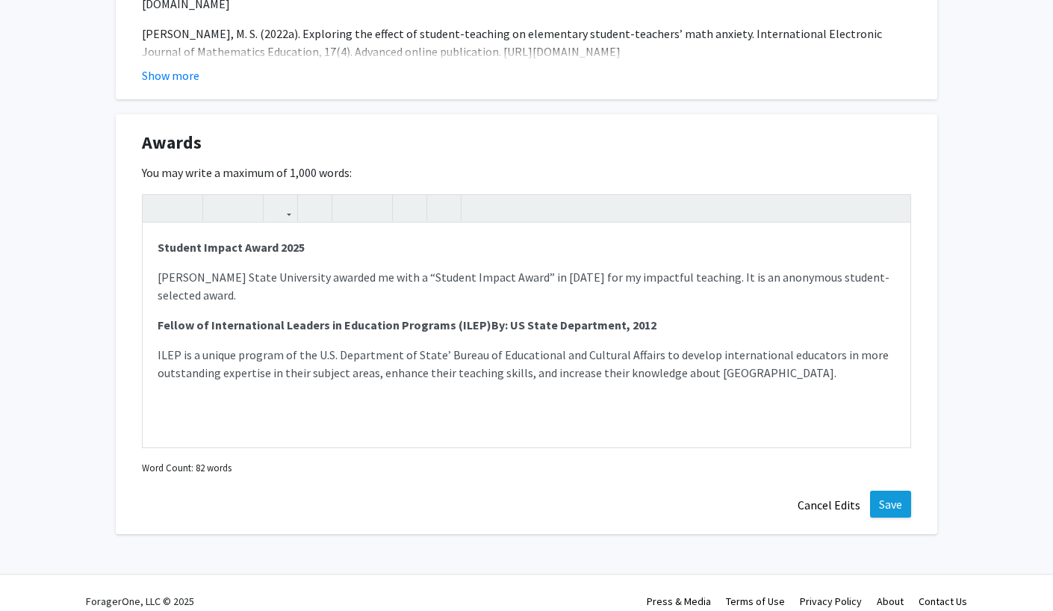
click at [894, 490] on button "Save" at bounding box center [890, 503] width 41 height 27
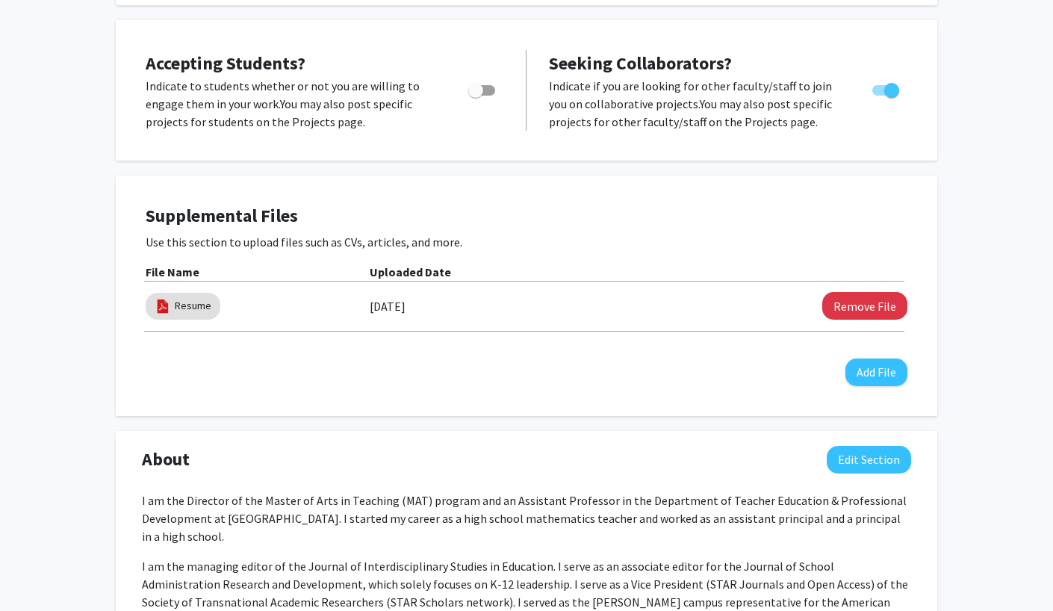
scroll to position [284, 0]
click at [858, 306] on button "Remove File" at bounding box center [864, 306] width 85 height 28
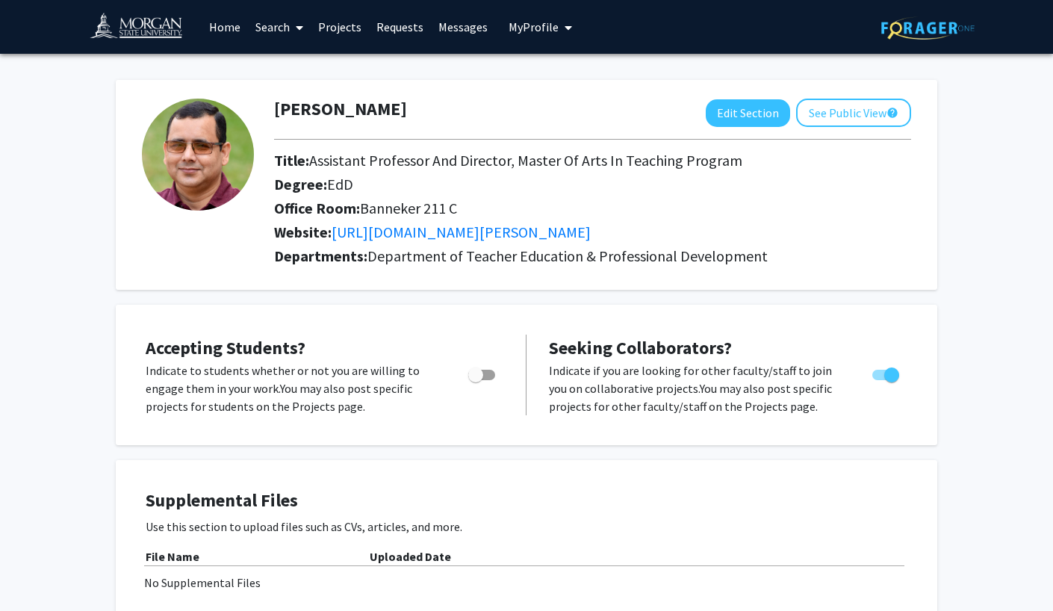
scroll to position [0, 0]
click at [847, 112] on button "See Public View help" at bounding box center [853, 113] width 115 height 28
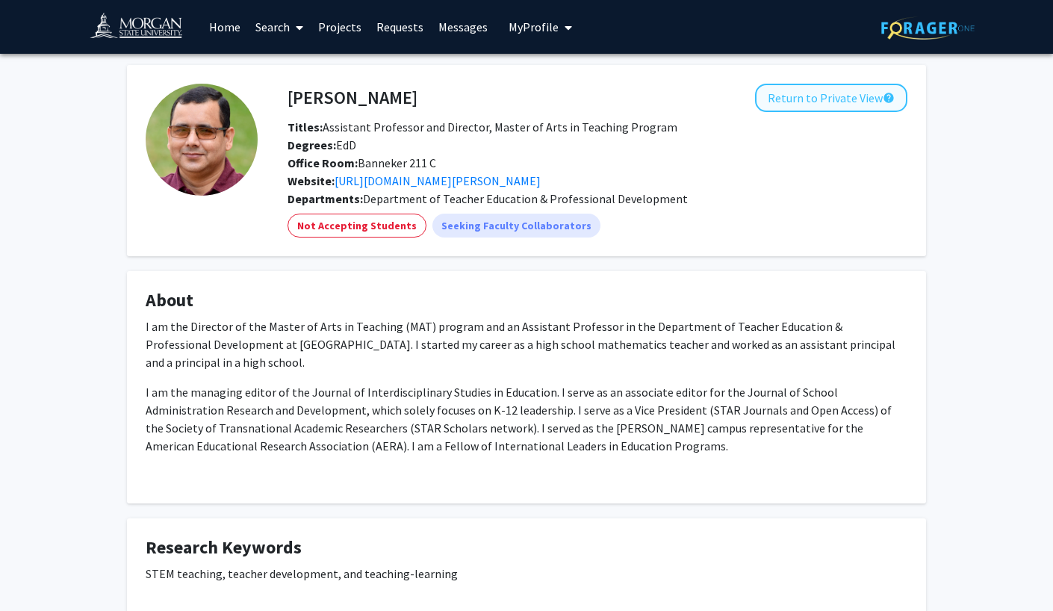
click at [832, 95] on button "Return to Private View help" at bounding box center [831, 98] width 152 height 28
